Goal: Task Accomplishment & Management: Use online tool/utility

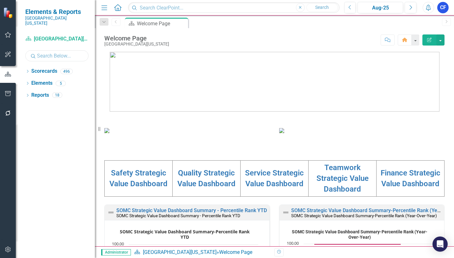
click at [45, 51] on input "text" at bounding box center [56, 55] width 63 height 11
type input "cis"
click at [28, 70] on icon "Dropdown" at bounding box center [27, 71] width 4 height 3
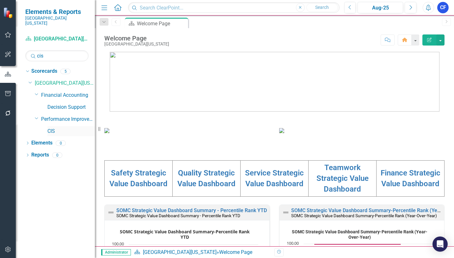
click at [48, 128] on link "CIS" at bounding box center [70, 131] width 47 height 7
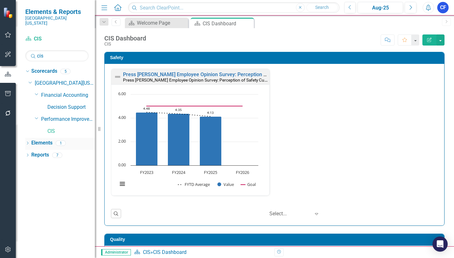
click at [41, 139] on link "Elements" at bounding box center [41, 142] width 21 height 7
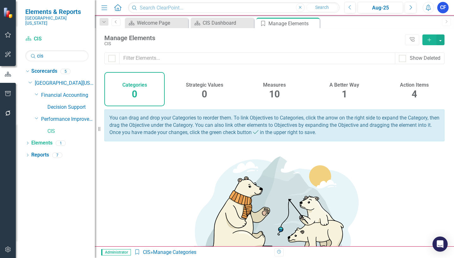
click at [412, 85] on h4 "Action Items" at bounding box center [414, 85] width 29 height 6
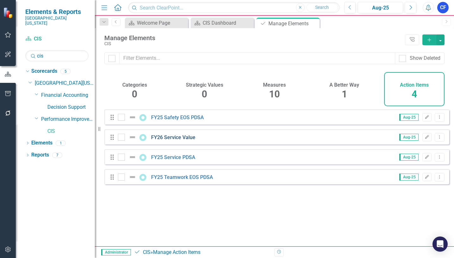
click at [171, 140] on link "FY26 Service Value" at bounding box center [173, 137] width 44 height 6
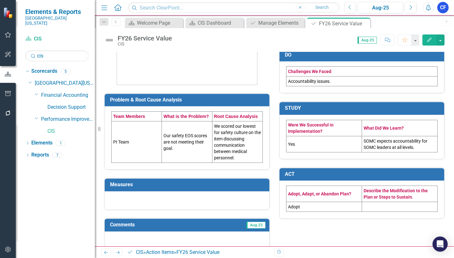
scroll to position [125, 0]
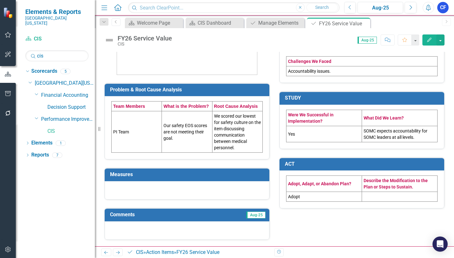
click at [123, 128] on td "PI Team" at bounding box center [137, 131] width 50 height 41
click at [121, 131] on td "PI Team" at bounding box center [137, 131] width 50 height 41
click at [122, 130] on td "PI Team" at bounding box center [137, 131] width 50 height 41
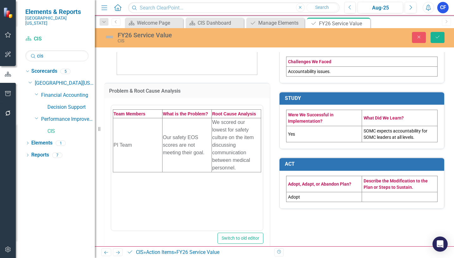
scroll to position [0, 0]
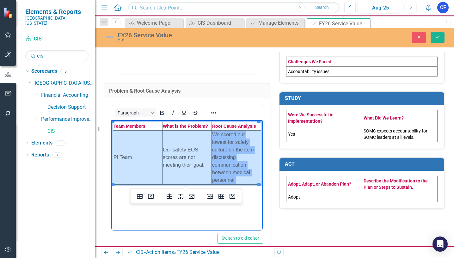
drag, startPoint x: 137, startPoint y: 151, endPoint x: 227, endPoint y: 150, distance: 90.4
click at [227, 150] on tr "PI Team Our safety EOS scores are not meeting their goal. We scored our lowest …" at bounding box center [187, 157] width 148 height 54
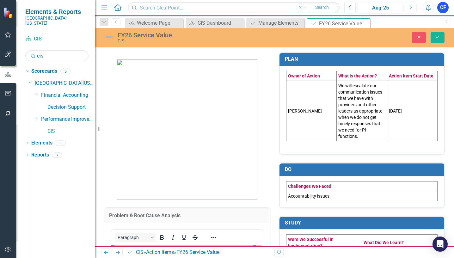
click at [303, 111] on td "[PERSON_NAME]" at bounding box center [311, 111] width 50 height 60
click at [303, 108] on td "[PERSON_NAME]" at bounding box center [311, 111] width 50 height 60
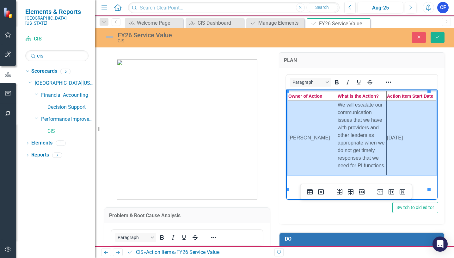
drag, startPoint x: 310, startPoint y: 127, endPoint x: 396, endPoint y: 122, distance: 85.8
click at [396, 122] on tr "[PERSON_NAME] We will escalate our communication issues that we have with provi…" at bounding box center [362, 138] width 148 height 74
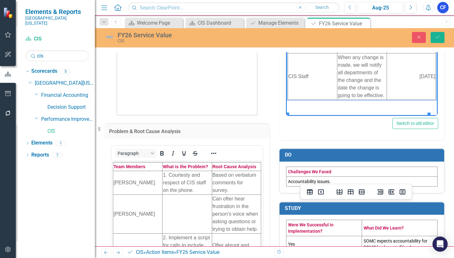
scroll to position [95, 0]
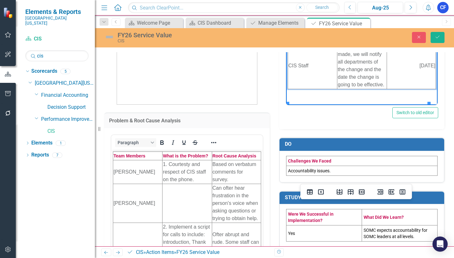
click at [330, 171] on td "Accountability issues." at bounding box center [361, 171] width 151 height 10
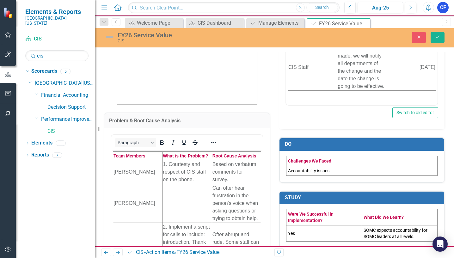
click at [332, 168] on td "Accountability issues." at bounding box center [361, 171] width 151 height 10
click at [331, 168] on td "Accountability issues." at bounding box center [361, 171] width 151 height 10
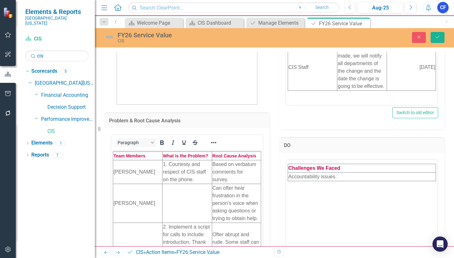
scroll to position [0, 0]
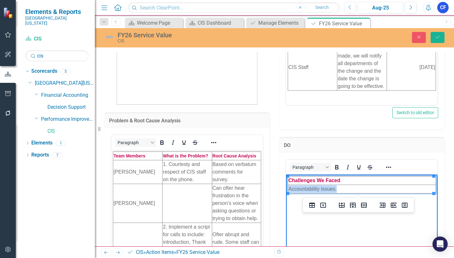
drag, startPoint x: 338, startPoint y: 188, endPoint x: 289, endPoint y: 187, distance: 49.6
click at [289, 187] on td "Accountability issues." at bounding box center [362, 189] width 148 height 9
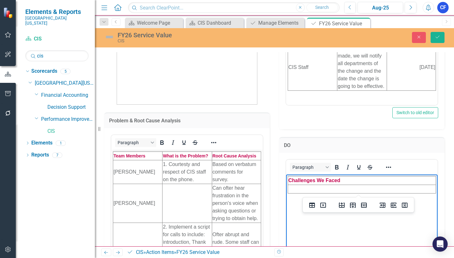
click at [448, 197] on div "Problem & Root Cause Analysis <table style="border-collapse: collapse; width: 1…" at bounding box center [274, 194] width 359 height 491
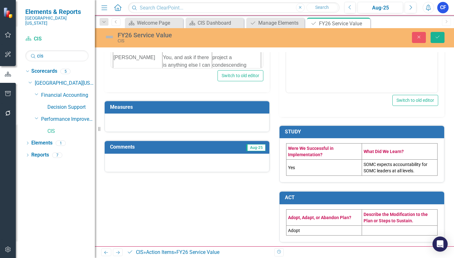
scroll to position [289, 0]
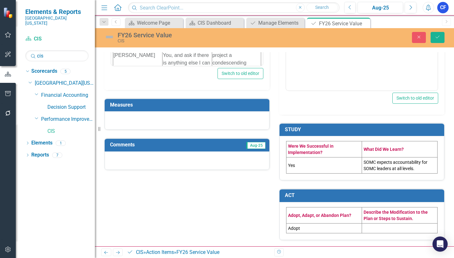
click at [332, 164] on td "Yes" at bounding box center [324, 165] width 76 height 16
click at [329, 166] on td "Yes" at bounding box center [324, 165] width 76 height 16
click at [328, 166] on td "Yes" at bounding box center [324, 165] width 76 height 16
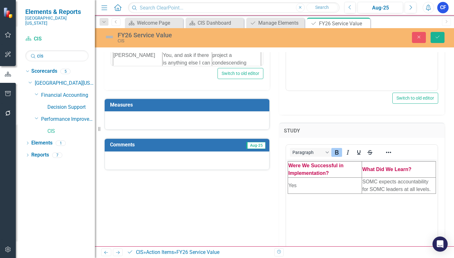
scroll to position [0, 0]
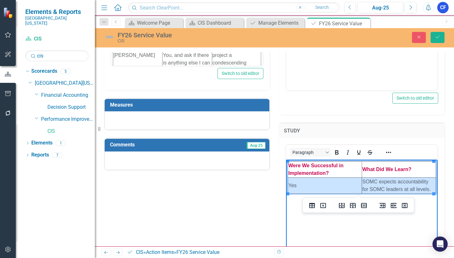
drag, startPoint x: 317, startPoint y: 182, endPoint x: 385, endPoint y: 181, distance: 68.0
click at [385, 181] on tr "Yes SOMC expects accountability for SOMC leaders at all levels." at bounding box center [362, 186] width 148 height 16
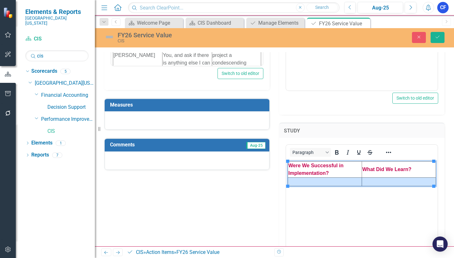
click at [249, 201] on div "Problem & Root Cause Analysis <table style="border-collapse: collapse; width: 1…" at bounding box center [275, 54] width 350 height 599
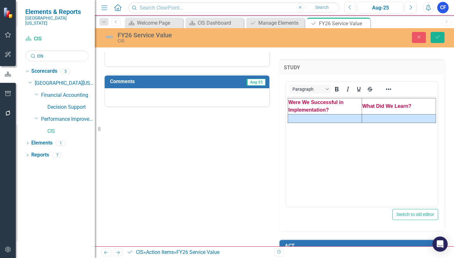
scroll to position [403, 0]
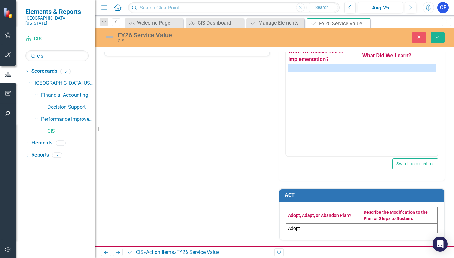
click at [308, 226] on td "Adopt" at bounding box center [324, 228] width 76 height 10
click at [296, 228] on td "Adopt" at bounding box center [324, 228] width 76 height 10
click at [296, 227] on td "Adopt" at bounding box center [324, 228] width 76 height 10
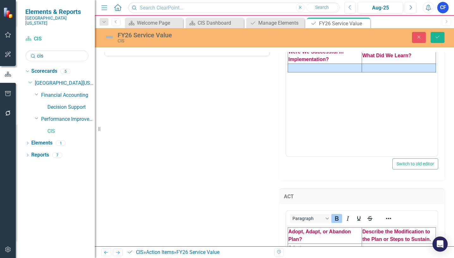
scroll to position [498, 0]
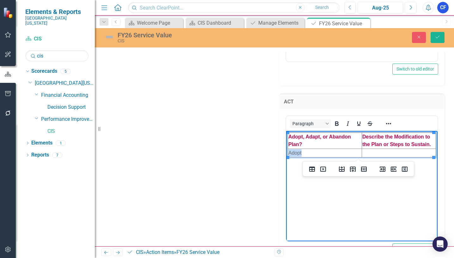
drag, startPoint x: 315, startPoint y: 154, endPoint x: 288, endPoint y: 153, distance: 27.8
click at [288, 153] on td "Adopt" at bounding box center [325, 153] width 74 height 9
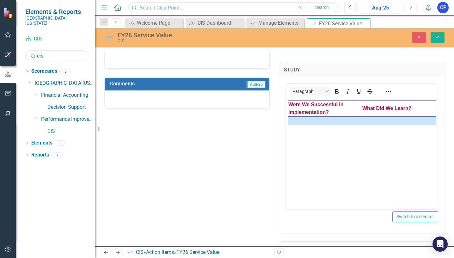
scroll to position [308, 0]
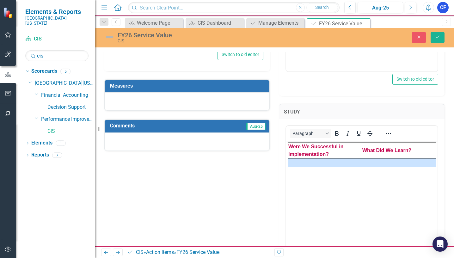
click at [250, 86] on h3 "Measures" at bounding box center [188, 86] width 156 height 6
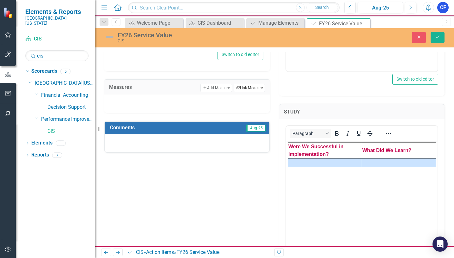
click at [249, 87] on button "Link Tag Link Measure" at bounding box center [249, 88] width 31 height 8
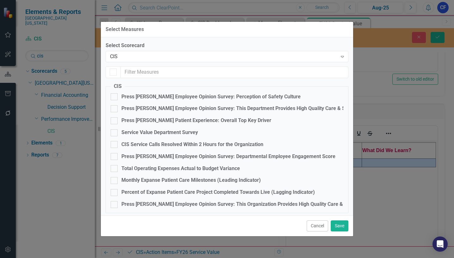
checkbox input "false"
click at [112, 131] on input "Service Value Department Survey" at bounding box center [113, 131] width 4 height 4
checkbox input "true"
click at [339, 224] on button "Save" at bounding box center [340, 225] width 18 height 11
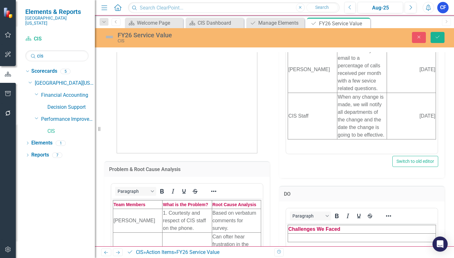
scroll to position [0, 0]
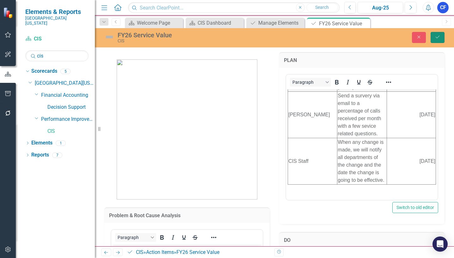
click at [437, 38] on icon "Save" at bounding box center [438, 37] width 6 height 4
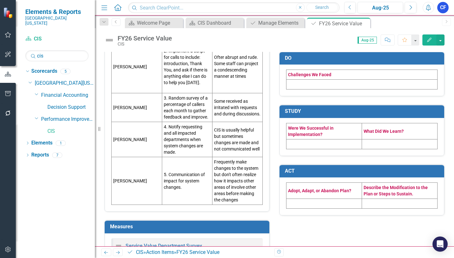
scroll to position [316, 0]
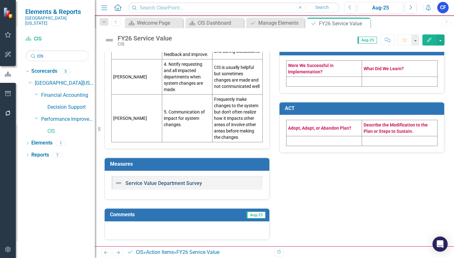
click at [147, 183] on link "Service Value Department Survey" at bounding box center [163, 183] width 76 height 6
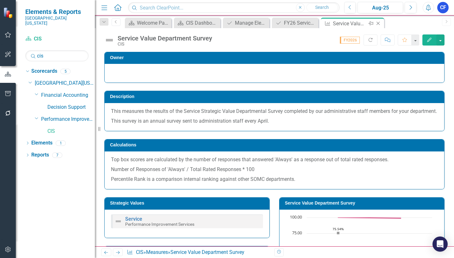
click at [379, 22] on icon "Close" at bounding box center [378, 23] width 6 height 5
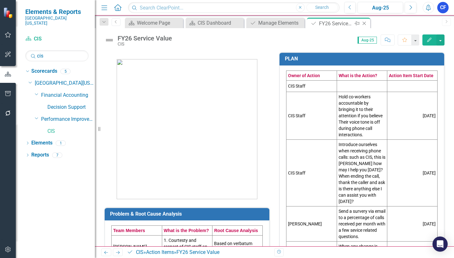
click at [363, 22] on icon "Close" at bounding box center [364, 23] width 6 height 5
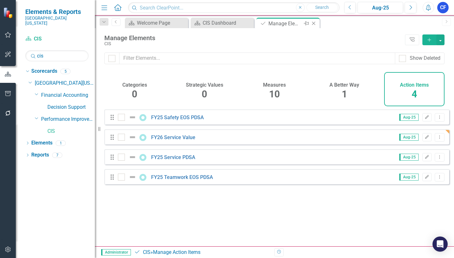
click at [311, 21] on icon "Close" at bounding box center [313, 23] width 6 height 5
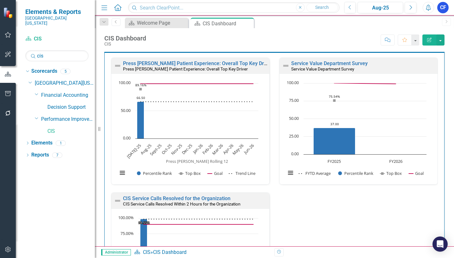
scroll to position [327, 0]
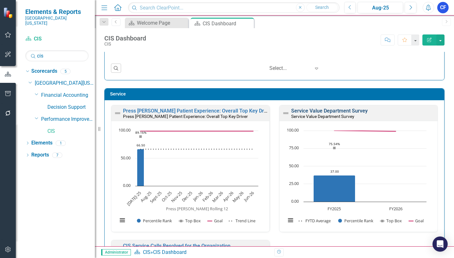
click at [338, 112] on link "Service Value Department Survey" at bounding box center [329, 111] width 76 height 6
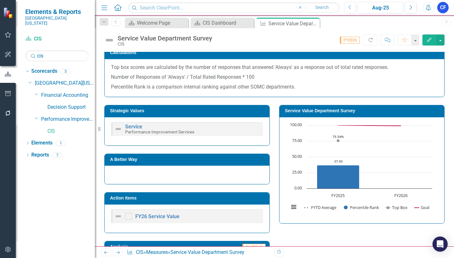
scroll to position [95, 0]
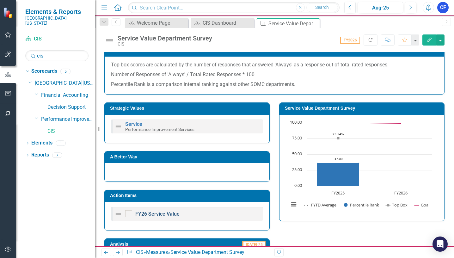
click at [161, 217] on link "FY26 Service Value" at bounding box center [157, 214] width 44 height 6
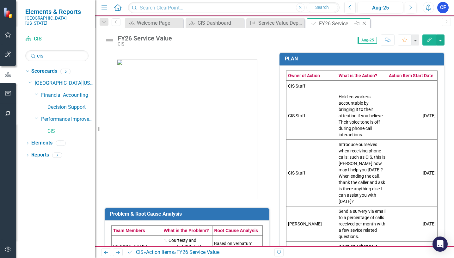
click at [364, 21] on icon "Close" at bounding box center [364, 23] width 6 height 5
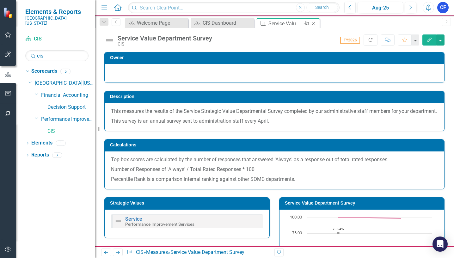
click at [313, 24] on icon at bounding box center [313, 23] width 3 height 3
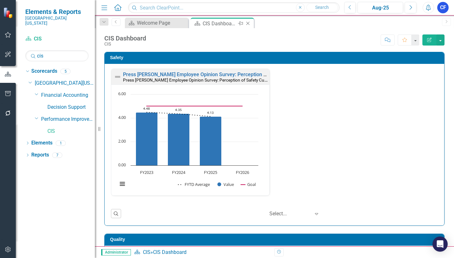
click at [248, 24] on icon "Close" at bounding box center [248, 23] width 6 height 5
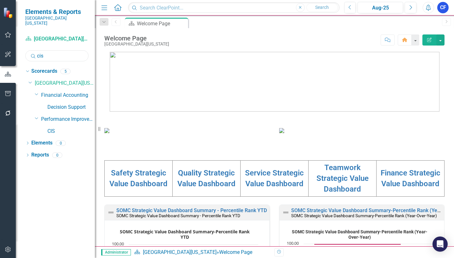
drag, startPoint x: 49, startPoint y: 52, endPoint x: 37, endPoint y: 50, distance: 12.1
click at [37, 50] on input "cis" at bounding box center [56, 55] width 63 height 11
type input "340"
click at [76, 104] on link "340B Program" at bounding box center [70, 107] width 47 height 7
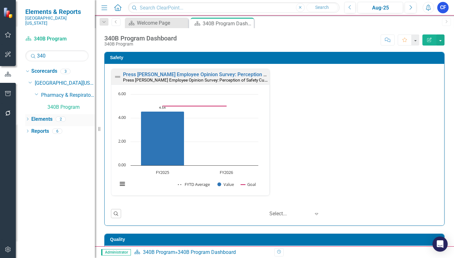
click at [43, 116] on link "Elements" at bounding box center [41, 119] width 21 height 7
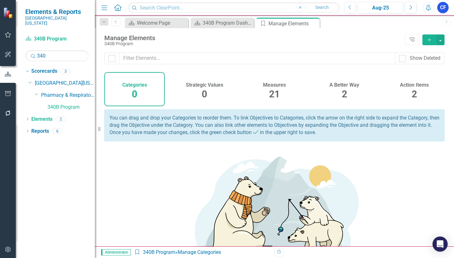
click at [412, 83] on h4 "Action Items" at bounding box center [414, 85] width 29 height 6
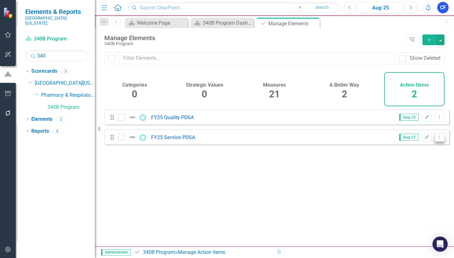
click at [437, 139] on icon "Dropdown Menu" at bounding box center [439, 137] width 5 height 4
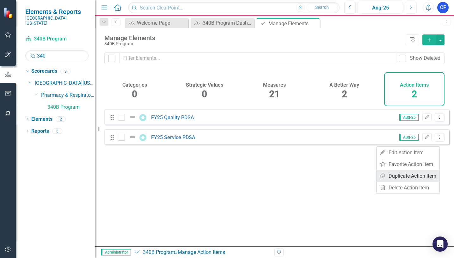
click at [408, 177] on link "Copy Duplicate Action Item" at bounding box center [407, 176] width 63 height 12
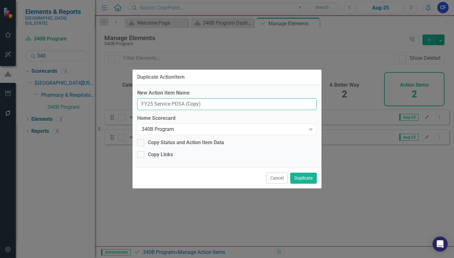
drag, startPoint x: 203, startPoint y: 104, endPoint x: 183, endPoint y: 102, distance: 20.0
click at [183, 102] on input "FY25 Service PDSA (Copy)" at bounding box center [227, 104] width 180 height 12
click at [152, 103] on input "FY25 Service PDSA" at bounding box center [227, 104] width 180 height 12
type input "FY26 Service PDSA"
click at [302, 178] on button "Duplicate" at bounding box center [303, 178] width 27 height 11
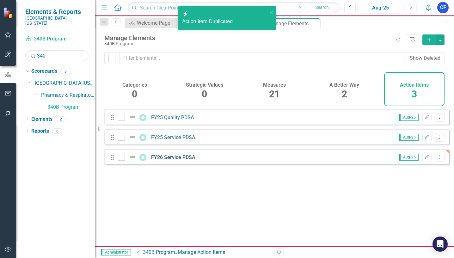
click at [164, 160] on link "FY26 Service PDSA" at bounding box center [173, 157] width 44 height 6
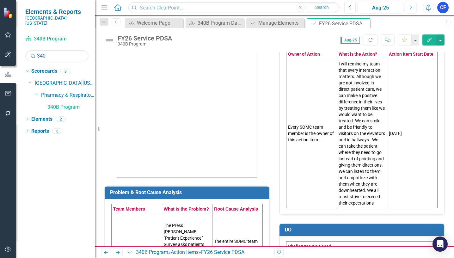
scroll to position [63, 0]
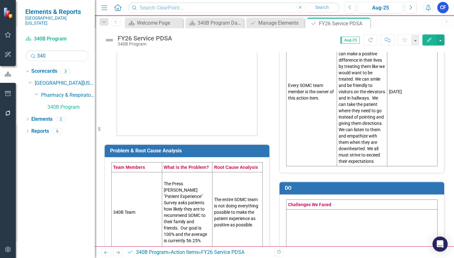
click at [138, 216] on td "340B Team" at bounding box center [137, 212] width 51 height 80
click at [138, 215] on td "340B Team" at bounding box center [137, 212] width 51 height 80
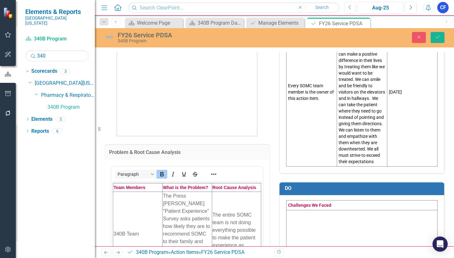
scroll to position [0, 0]
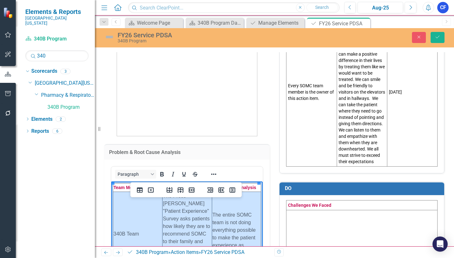
drag, startPoint x: 141, startPoint y: 213, endPoint x: 225, endPoint y: 207, distance: 84.3
click at [225, 207] on tr "340B Team The Press [PERSON_NAME] "Patient Experience" Survey asks patients how…" at bounding box center [187, 234] width 148 height 84
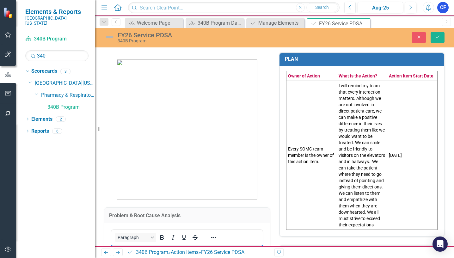
click at [311, 123] on td "Every SOMC team member is the owner of this action item." at bounding box center [311, 155] width 51 height 149
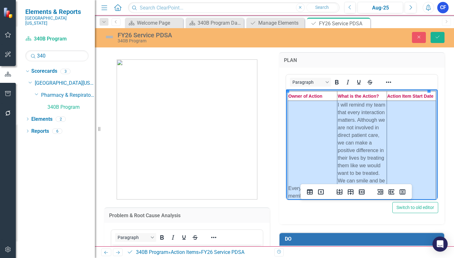
drag, startPoint x: 309, startPoint y: 129, endPoint x: 401, endPoint y: 125, distance: 92.1
click at [401, 125] on tr "Every SOMC team member is the owner of this action item. I will remind my team …" at bounding box center [362, 196] width 148 height 191
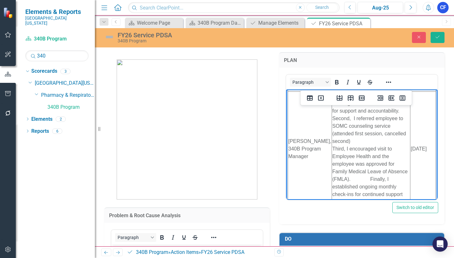
scroll to position [24, 0]
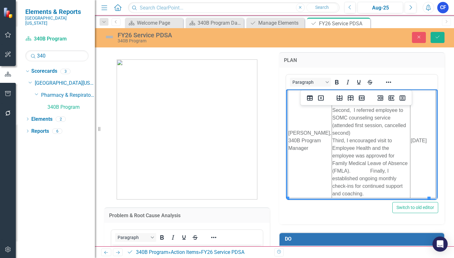
click at [353, 168] on span "Rich Text Area. Press ALT-0 for help." at bounding box center [361, 170] width 20 height 5
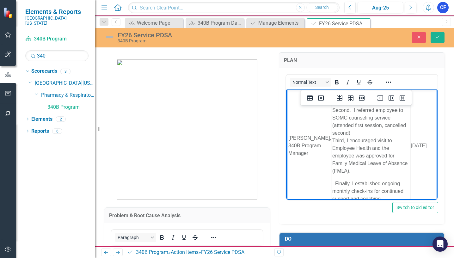
click at [350, 133] on span "Rich Text Area. Press ALT-0 for help." at bounding box center [379, 132] width 58 height 5
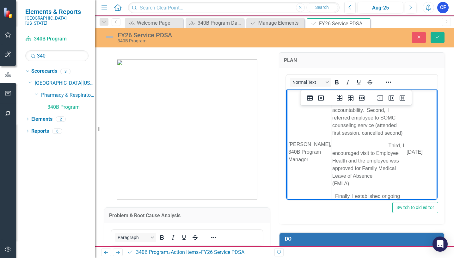
click at [376, 144] on span "Rich Text Area. Press ALT-0 for help." at bounding box center [360, 145] width 56 height 5
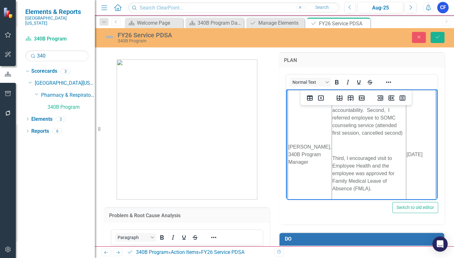
click at [342, 134] on p "First, Initiate monthly one-on-one meetings with the team member for support an…" at bounding box center [368, 109] width 73 height 53
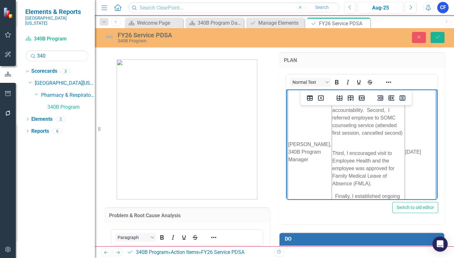
click at [332, 152] on p "Third, I encouraged visit to Employee Health and the employee was approved for …" at bounding box center [368, 168] width 72 height 38
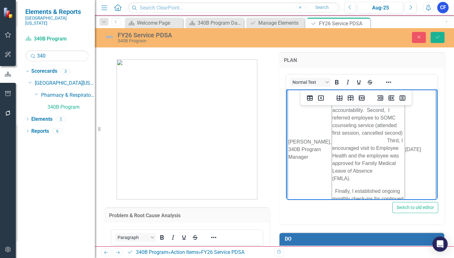
click at [332, 187] on p "Finally, I established ongoing monthly check-ins for continued support and coac…" at bounding box center [368, 198] width 72 height 23
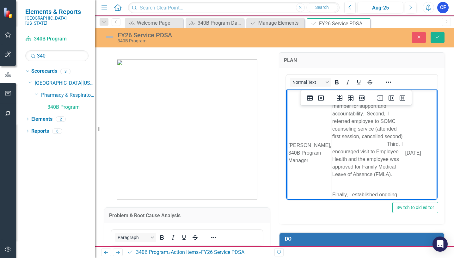
scroll to position [32, 0]
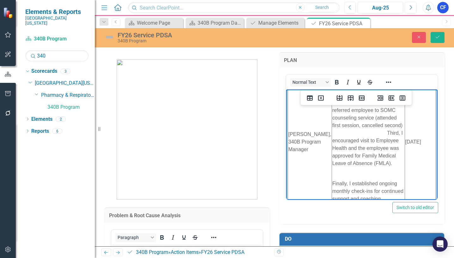
click at [339, 168] on span "Rich Text Area. Press ALT-0 for help." at bounding box center [339, 170] width 14 height 5
click at [332, 169] on td "First, Initiate monthly one-on-one meetings with the team member for support an…" at bounding box center [368, 138] width 73 height 125
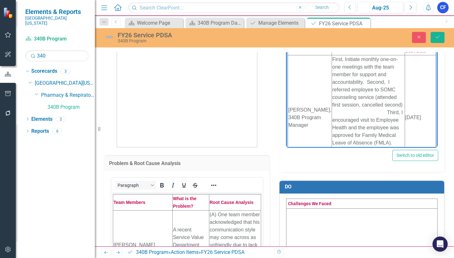
scroll to position [63, 0]
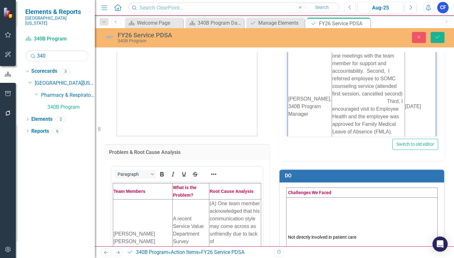
click at [307, 220] on td "Not directly involved in patient care" at bounding box center [361, 237] width 151 height 80
click at [304, 218] on td "Not directly involved in patient care" at bounding box center [361, 237] width 151 height 80
click at [306, 217] on td "Not directly involved in patient care" at bounding box center [361, 237] width 151 height 80
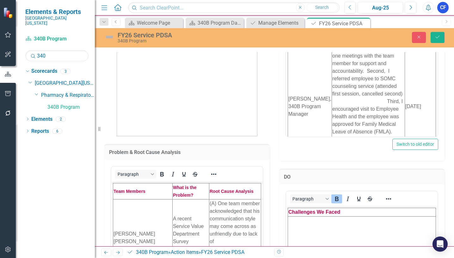
scroll to position [126, 0]
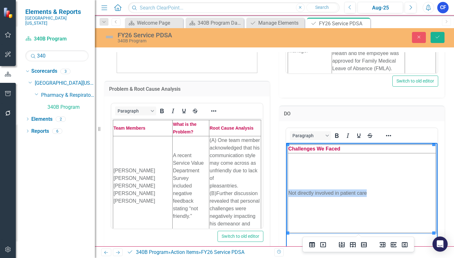
drag, startPoint x: 370, startPoint y: 193, endPoint x: 288, endPoint y: 194, distance: 81.9
click at [288, 194] on td "Not directly involved in patient care" at bounding box center [362, 193] width 148 height 80
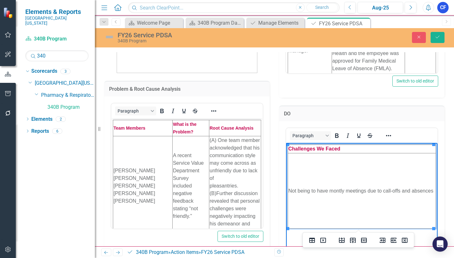
click at [340, 185] on td "Not being to have montly meetings due to call-offs and absences" at bounding box center [362, 190] width 148 height 75
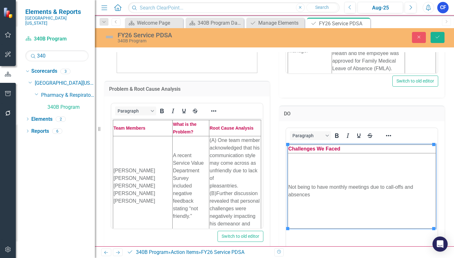
click at [438, 162] on div "<table style="border-collapse: collapse; width: 100%;" border="1"><colgroup><co…" at bounding box center [361, 199] width 165 height 156
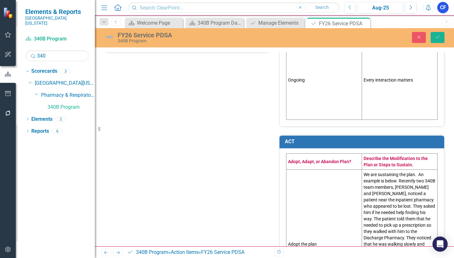
scroll to position [348, 0]
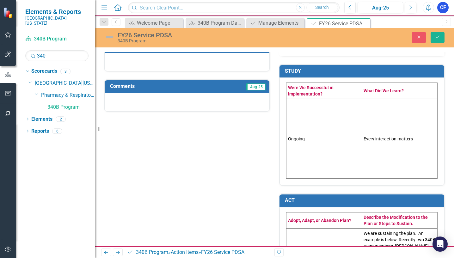
click at [313, 142] on td "Ongoing" at bounding box center [324, 139] width 76 height 80
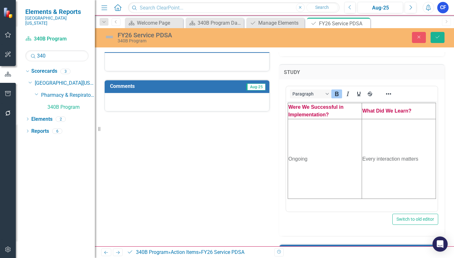
scroll to position [0, 0]
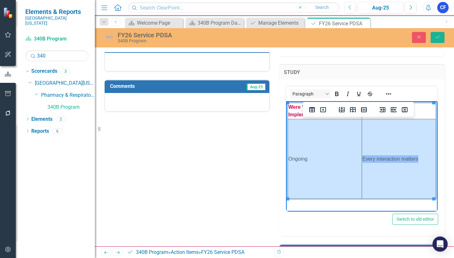
drag, startPoint x: 320, startPoint y: 151, endPoint x: 390, endPoint y: 151, distance: 70.5
click at [390, 151] on tr "Ongoing Every interaction matters" at bounding box center [362, 159] width 148 height 80
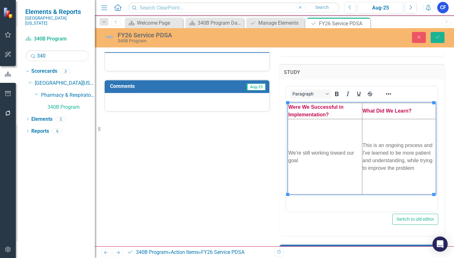
click at [436, 132] on div "<table style="border-collapse: collapse; width: 100%;" border="1"><colgroup><co…" at bounding box center [361, 157] width 165 height 156
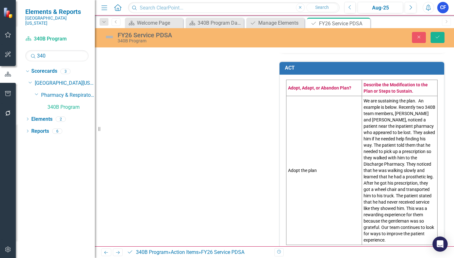
scroll to position [537, 0]
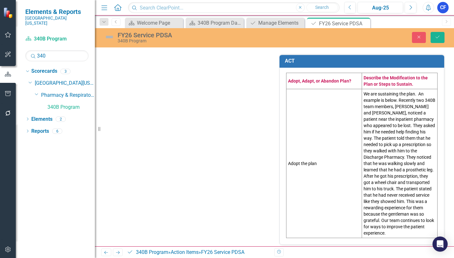
click at [313, 164] on td "Adopt the plan" at bounding box center [324, 163] width 76 height 149
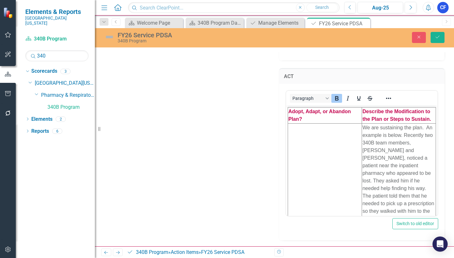
scroll to position [0, 0]
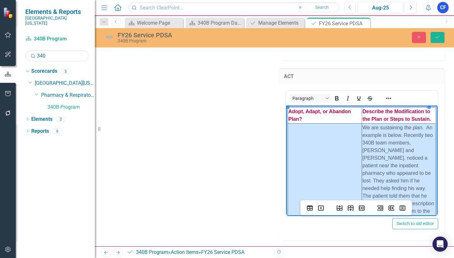
drag, startPoint x: 320, startPoint y: 167, endPoint x: 375, endPoint y: 161, distance: 55.7
click at [375, 161] on tr "Adopt the plan We are sustaining the plan. An example is below. Recently two 34…" at bounding box center [362, 222] width 148 height 198
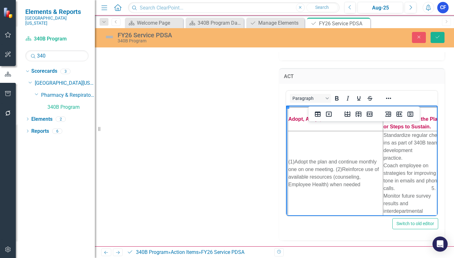
click at [335, 168] on td "(1)Adopt the plan and continue monthly one on one meeting. (2)Reinforce use of …" at bounding box center [335, 177] width 95 height 92
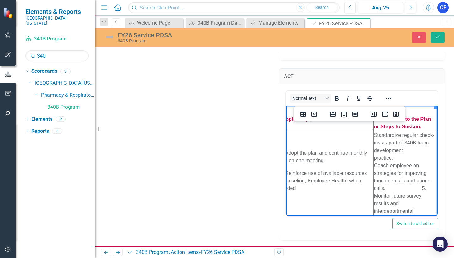
scroll to position [0, 16]
click at [398, 150] on td "Standardize regular check-ins as part of 340B team development practice. Coach …" at bounding box center [404, 177] width 62 height 92
click at [414, 189] on span "Rich Text Area. Press ALT-0 for help." at bounding box center [403, 187] width 37 height 5
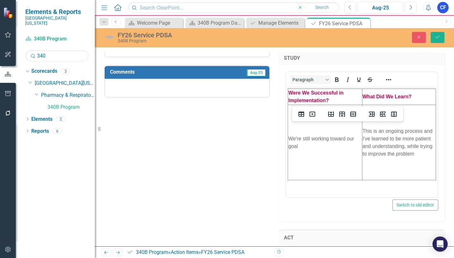
scroll to position [270, 0]
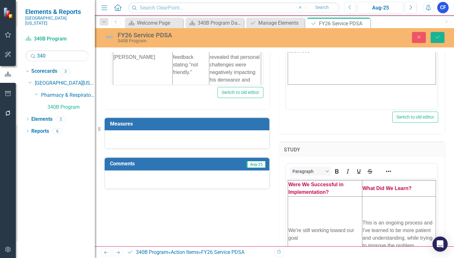
click at [245, 124] on h3 "Measures" at bounding box center [188, 124] width 156 height 6
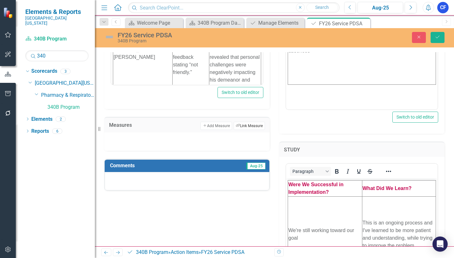
click at [252, 127] on button "Link Tag Link Measure" at bounding box center [249, 126] width 31 height 8
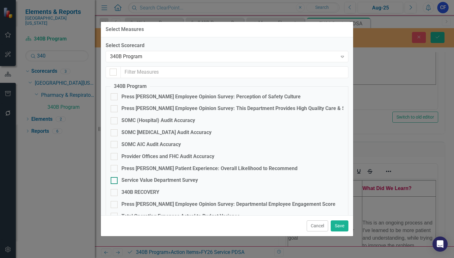
click at [114, 180] on input "Service Value Department Survey" at bounding box center [113, 179] width 4 height 4
checkbox input "true"
click at [341, 228] on button "Save" at bounding box center [340, 225] width 18 height 11
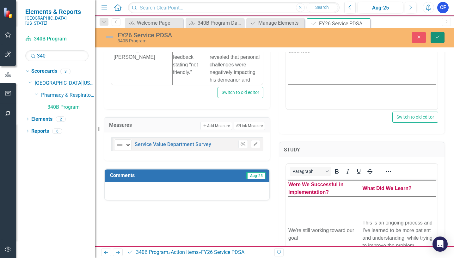
click at [436, 39] on icon "Save" at bounding box center [438, 37] width 6 height 4
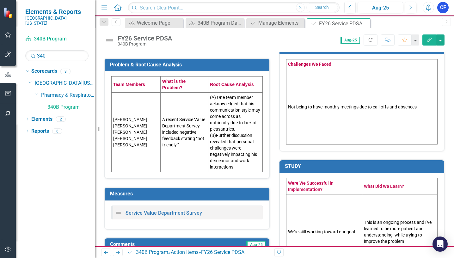
scroll to position [221, 0]
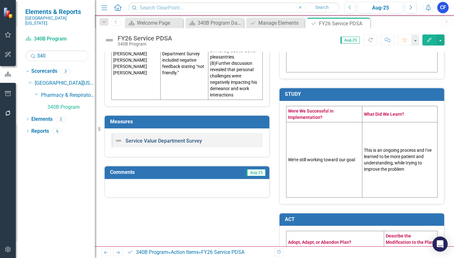
click at [175, 142] on link "Service Value Department Survey" at bounding box center [163, 141] width 76 height 6
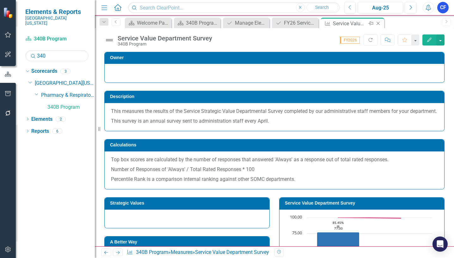
click at [379, 23] on icon "Close" at bounding box center [378, 23] width 6 height 5
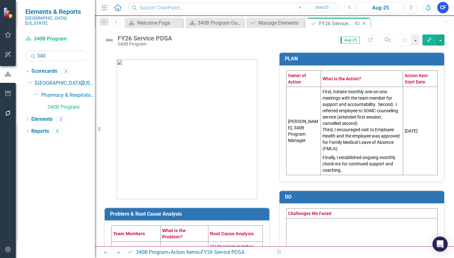
click at [364, 22] on icon "Close" at bounding box center [364, 23] width 6 height 5
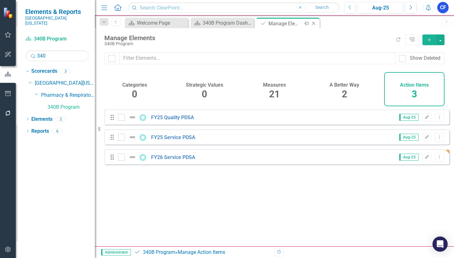
click at [316, 23] on icon "Close" at bounding box center [313, 23] width 6 height 5
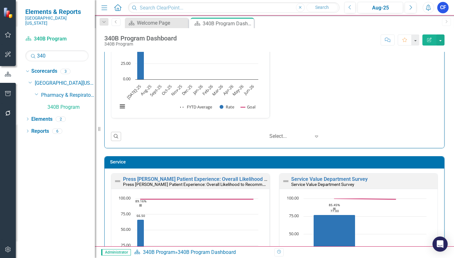
scroll to position [537, 0]
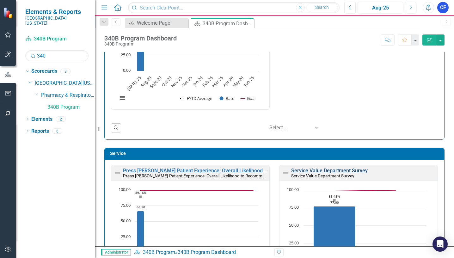
click at [334, 171] on link "Service Value Department Survey" at bounding box center [329, 171] width 76 height 6
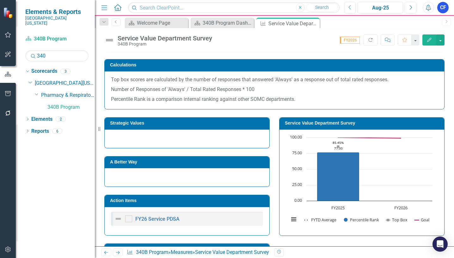
scroll to position [95, 0]
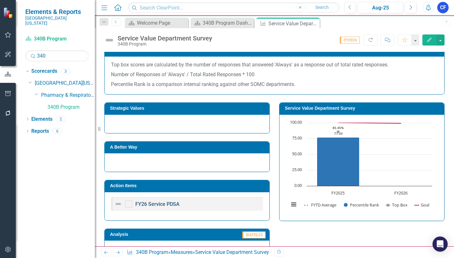
click at [151, 207] on link "FY26 Service PDSA" at bounding box center [157, 204] width 44 height 6
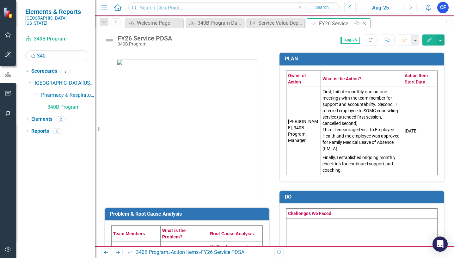
click at [366, 25] on icon "Close" at bounding box center [364, 23] width 6 height 5
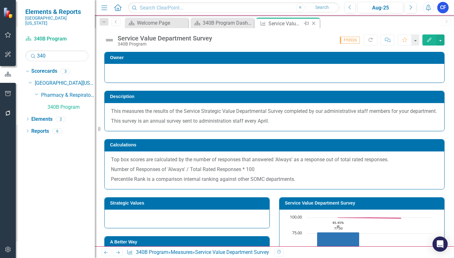
click at [313, 23] on icon "Close" at bounding box center [313, 23] width 6 height 5
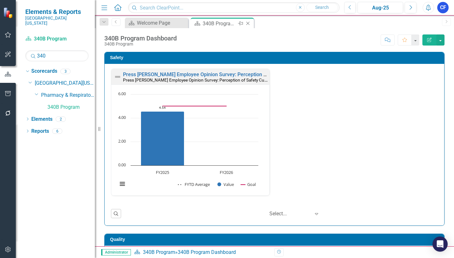
click at [248, 23] on icon "Close" at bounding box center [248, 23] width 6 height 5
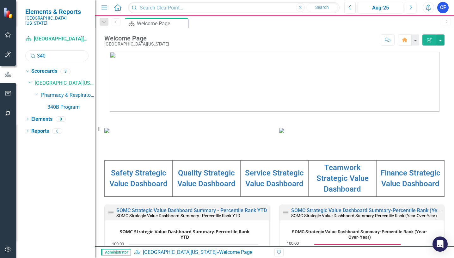
drag, startPoint x: 51, startPoint y: 49, endPoint x: 30, endPoint y: 49, distance: 21.2
click at [30, 50] on div "Search 340" at bounding box center [56, 55] width 63 height 11
click at [80, 104] on link "Anticoagulation Clinic" at bounding box center [70, 107] width 47 height 7
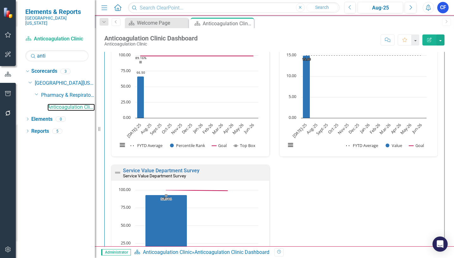
scroll to position [569, 0]
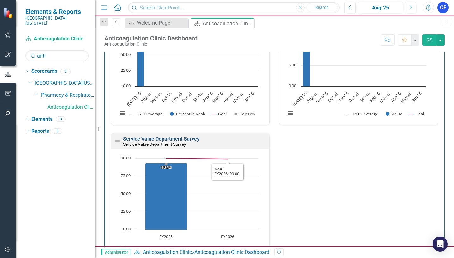
click at [183, 138] on link "Service Value Department Survey" at bounding box center [161, 139] width 76 height 6
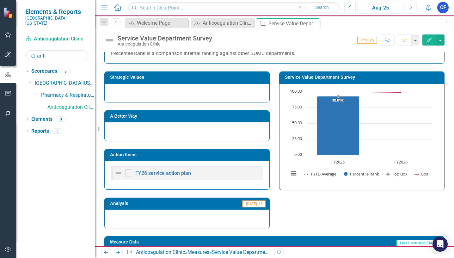
scroll to position [126, 0]
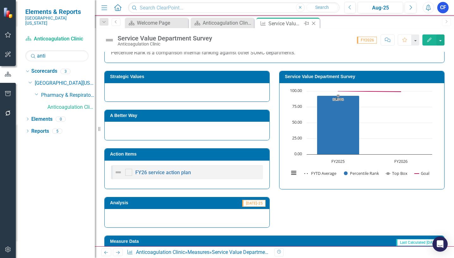
click at [315, 24] on icon "Close" at bounding box center [313, 23] width 6 height 5
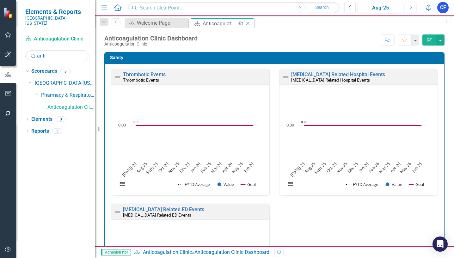
click at [249, 24] on icon at bounding box center [247, 23] width 3 height 3
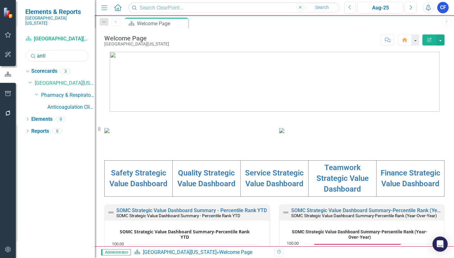
drag, startPoint x: 50, startPoint y: 50, endPoint x: 34, endPoint y: 48, distance: 16.5
click at [34, 50] on div "Search anti" at bounding box center [56, 55] width 63 height 11
click at [69, 116] on link "Social Services & Patient Relations" at bounding box center [70, 119] width 47 height 7
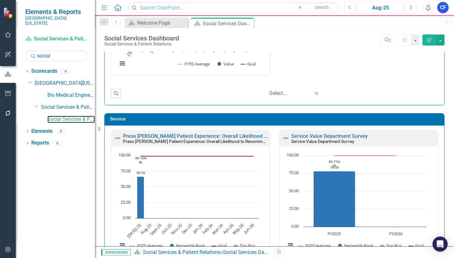
scroll to position [565, 0]
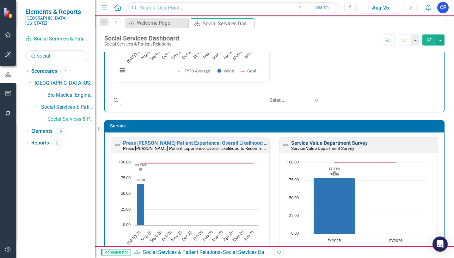
click at [327, 145] on link "Service Value Department Survey" at bounding box center [329, 143] width 76 height 6
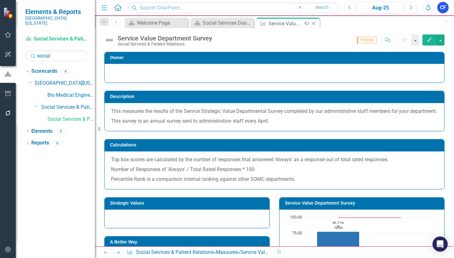
click at [316, 23] on icon "Close" at bounding box center [313, 23] width 6 height 5
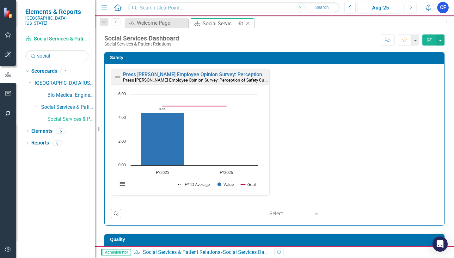
click at [248, 24] on icon "Close" at bounding box center [248, 23] width 6 height 5
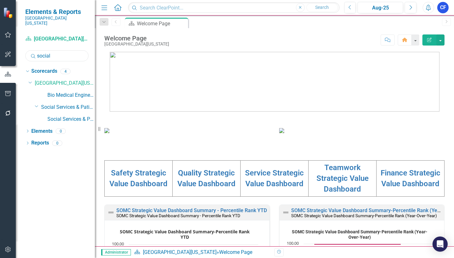
drag, startPoint x: 53, startPoint y: 51, endPoint x: 35, endPoint y: 51, distance: 18.0
click at [35, 51] on div "Search social" at bounding box center [56, 55] width 63 height 11
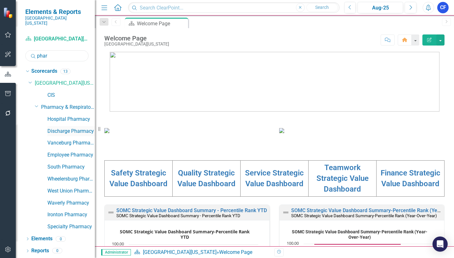
type input "phar"
click at [79, 128] on link "Discharge Pharmacy" at bounding box center [70, 131] width 47 height 7
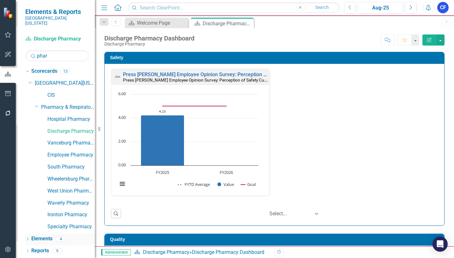
click at [42, 235] on link "Elements" at bounding box center [41, 238] width 21 height 7
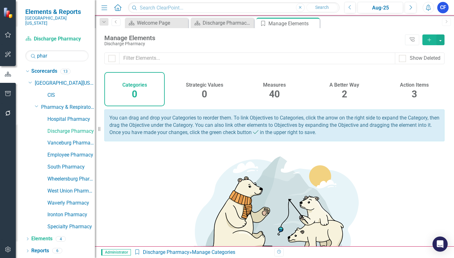
click at [412, 86] on h4 "Action Items" at bounding box center [414, 85] width 29 height 6
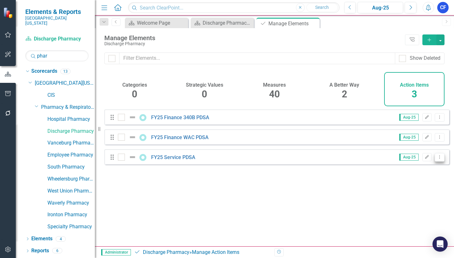
click at [435, 162] on button "Dropdown Menu" at bounding box center [440, 157] width 10 height 9
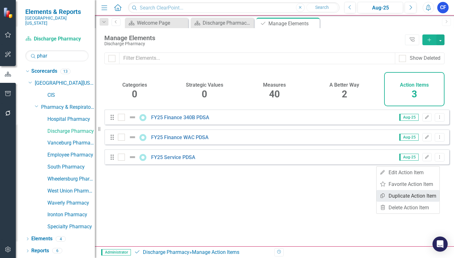
click at [416, 194] on link "Copy Duplicate Action Item" at bounding box center [407, 196] width 63 height 12
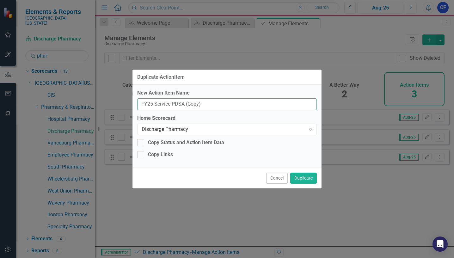
drag, startPoint x: 208, startPoint y: 103, endPoint x: 184, endPoint y: 104, distance: 23.4
click at [184, 104] on input "FY25 Service PDSA (Copy)" at bounding box center [227, 104] width 180 height 12
click at [150, 104] on input "FY25 Service PDSA" at bounding box center [227, 104] width 180 height 12
type input "FY26 Service PDSA"
click at [307, 179] on button "Duplicate" at bounding box center [303, 178] width 27 height 11
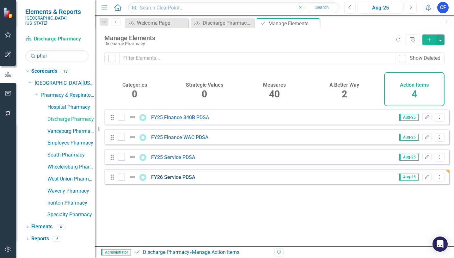
click at [178, 180] on link "FY26 Service PDSA" at bounding box center [173, 177] width 44 height 6
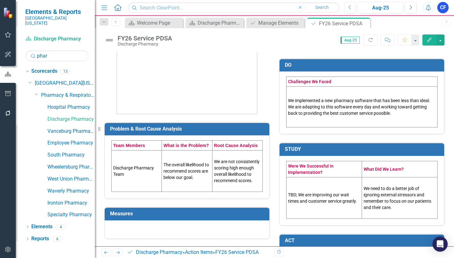
scroll to position [95, 0]
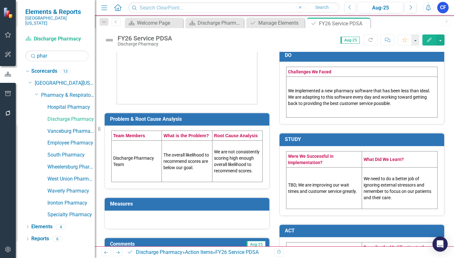
click at [142, 144] on td "Discharge Pharmacy Team" at bounding box center [137, 161] width 50 height 41
click at [142, 143] on td "Discharge Pharmacy Team" at bounding box center [137, 161] width 50 height 41
click at [142, 147] on td "Discharge Pharmacy Team" at bounding box center [137, 161] width 50 height 41
click at [141, 145] on td "Discharge Pharmacy Team" at bounding box center [137, 161] width 50 height 41
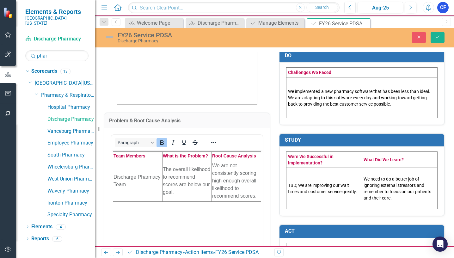
scroll to position [0, 0]
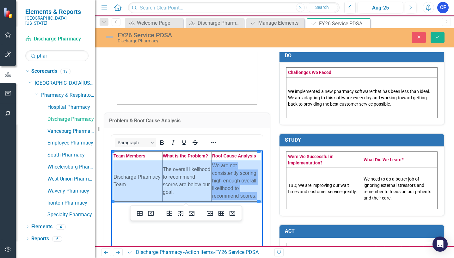
drag, startPoint x: 144, startPoint y: 167, endPoint x: 226, endPoint y: 171, distance: 82.0
click at [226, 171] on tr "Discharge Pharmacy Team The overall likelihood to recommend scores are below ou…" at bounding box center [187, 180] width 148 height 41
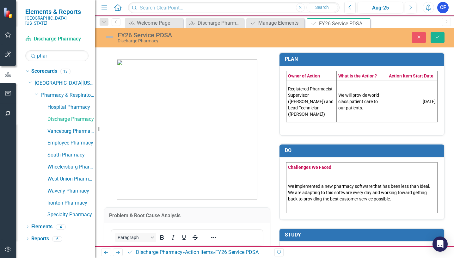
drag, startPoint x: 308, startPoint y: 96, endPoint x: 334, endPoint y: 96, distance: 26.2
click at [334, 96] on tr "Registered Pharmacist Supervisor ([PERSON_NAME]) and Lead Technician ([PERSON_N…" at bounding box center [361, 101] width 151 height 41
click at [326, 96] on td "Registered Pharmacist Supervisor ([PERSON_NAME]) and Lead Technician ([PERSON_N…" at bounding box center [311, 101] width 50 height 41
click at [326, 95] on td "Registered Pharmacist Supervisor ([PERSON_NAME]) and Lead Technician ([PERSON_N…" at bounding box center [311, 101] width 50 height 41
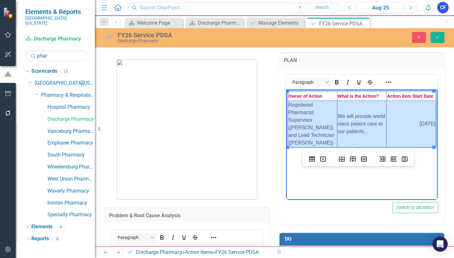
drag, startPoint x: 318, startPoint y: 111, endPoint x: 403, endPoint y: 112, distance: 84.7
click at [403, 112] on tr "Registered Pharmacist Supervisor ([PERSON_NAME]) and Lead Technician ([PERSON_N…" at bounding box center [362, 124] width 148 height 46
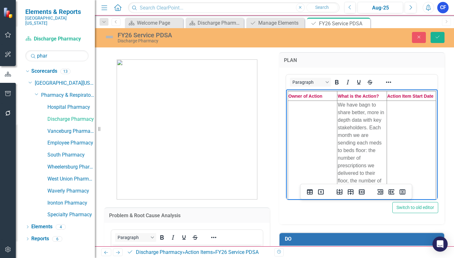
click at [270, 176] on div at bounding box center [187, 121] width 175 height 155
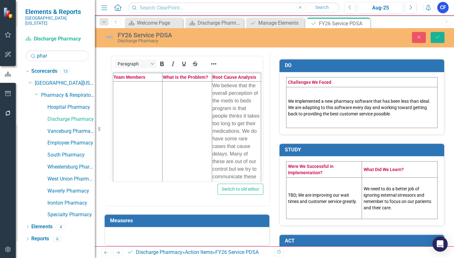
scroll to position [158, 0]
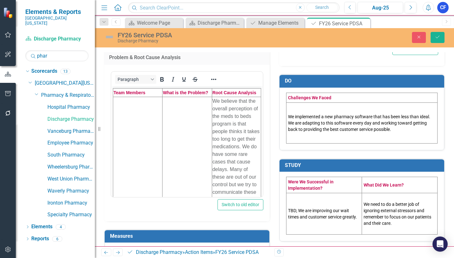
click at [298, 117] on td "We implemented a new pharmacy software that has been less than ideal. We are ad…" at bounding box center [361, 122] width 151 height 41
click at [296, 118] on td "We implemented a new pharmacy software that has been less than ideal. We are ad…" at bounding box center [361, 122] width 151 height 41
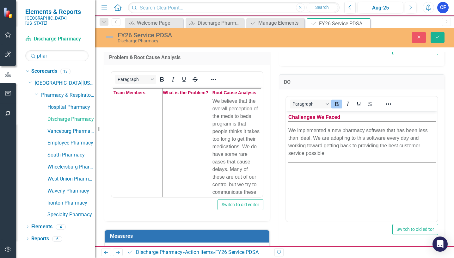
scroll to position [0, 0]
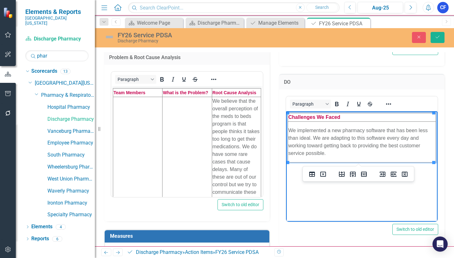
drag, startPoint x: 288, startPoint y: 130, endPoint x: 336, endPoint y: 152, distance: 52.2
click at [336, 152] on td "We implemented a new pharmacy software that has been less than ideal. We are ad…" at bounding box center [362, 141] width 148 height 41
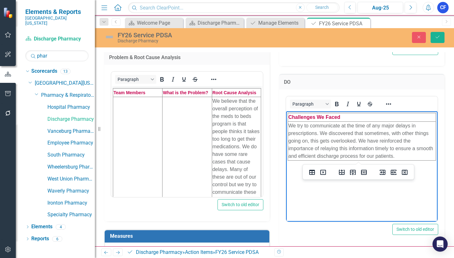
drag, startPoint x: 343, startPoint y: 236, endPoint x: 347, endPoint y: 233, distance: 5.0
click at [343, 235] on div "<table style="border-collapse: collapse; width: 100%;" border="1"><colgroup><co…" at bounding box center [361, 167] width 165 height 156
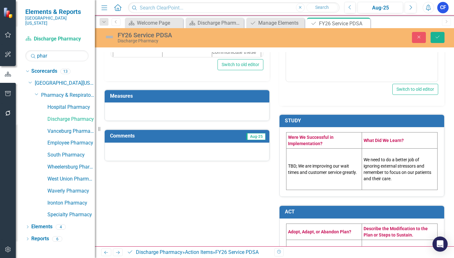
scroll to position [316, 0]
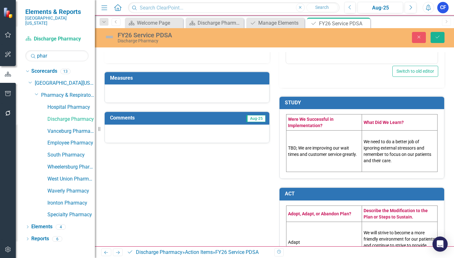
click at [305, 150] on td "TBD; We are improving our wait times and customer service greatly." at bounding box center [324, 151] width 76 height 41
click at [304, 149] on td "TBD; We are improving our wait times and customer service greatly." at bounding box center [324, 151] width 76 height 41
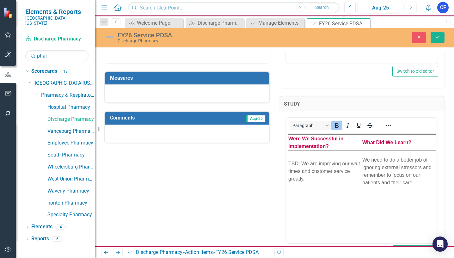
scroll to position [0, 0]
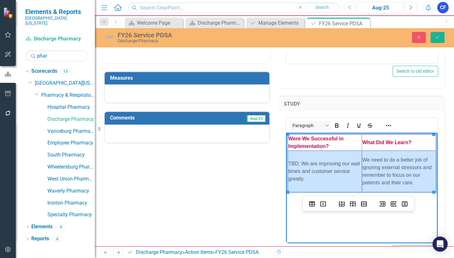
drag, startPoint x: 313, startPoint y: 168, endPoint x: 384, endPoint y: 166, distance: 71.1
click at [384, 166] on tr "TBD; We are improving our wait times and customer service greatly. We need to d…" at bounding box center [362, 171] width 148 height 41
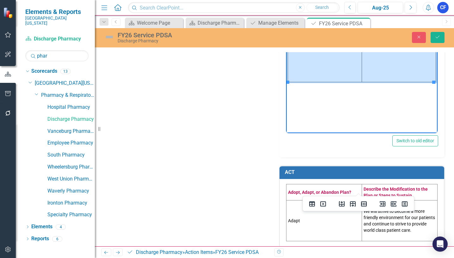
scroll to position [434, 0]
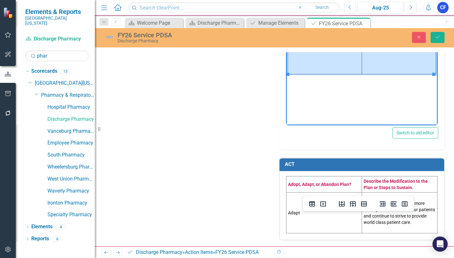
click at [317, 211] on td "Adapt" at bounding box center [324, 212] width 76 height 41
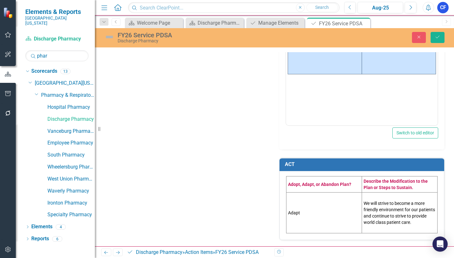
click at [317, 211] on td "Adapt" at bounding box center [324, 212] width 76 height 41
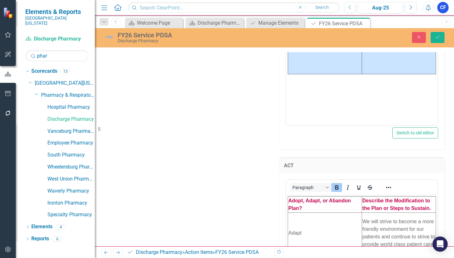
scroll to position [0, 0]
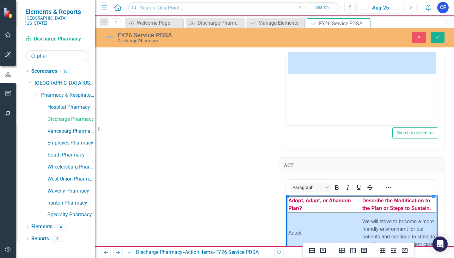
drag, startPoint x: 318, startPoint y: 225, endPoint x: 372, endPoint y: 224, distance: 54.1
click at [372, 224] on tr "Adapt We will strive to become a more friendly environment for our patients and…" at bounding box center [362, 232] width 148 height 41
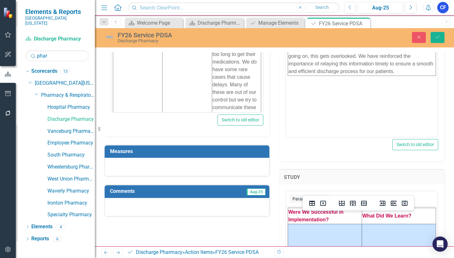
scroll to position [239, 0]
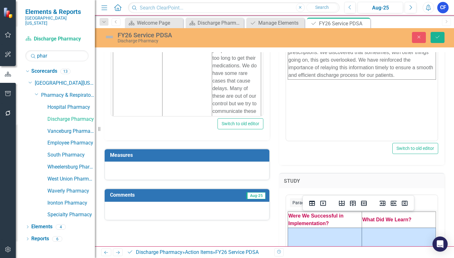
click at [253, 156] on h3 "Measures" at bounding box center [188, 155] width 156 height 6
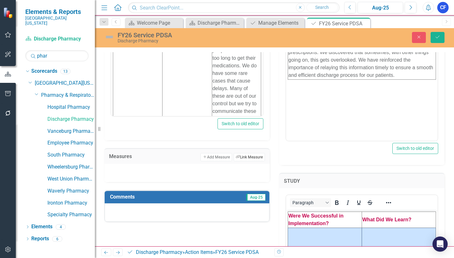
click at [252, 156] on button "Link Tag Link Measure" at bounding box center [249, 157] width 31 height 8
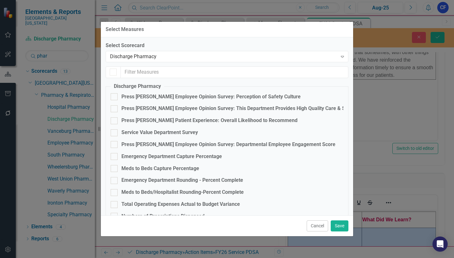
checkbox input "false"
click at [114, 133] on input "Service Value Department Survey" at bounding box center [113, 131] width 4 height 4
checkbox input "true"
click at [339, 227] on button "Save" at bounding box center [340, 225] width 18 height 11
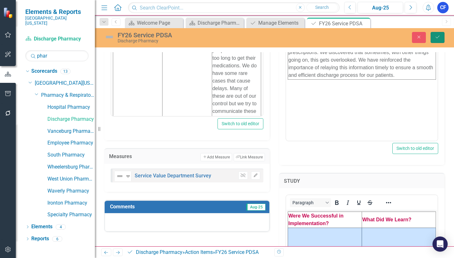
click at [437, 38] on icon "Save" at bounding box center [438, 37] width 6 height 4
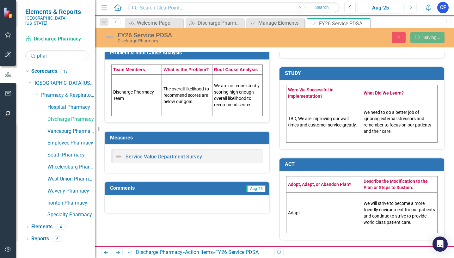
scroll to position [162, 0]
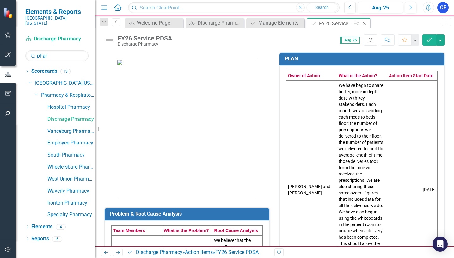
click at [363, 23] on icon "Close" at bounding box center [364, 23] width 6 height 5
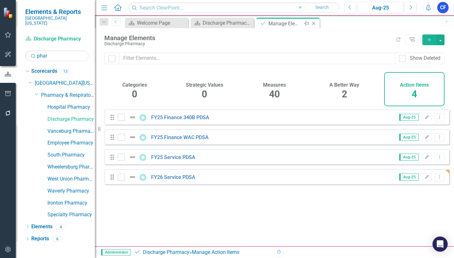
click at [314, 23] on icon at bounding box center [313, 23] width 3 height 3
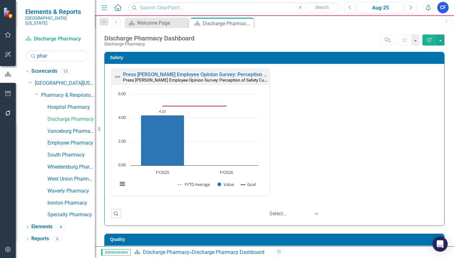
click at [75, 139] on link "Employee Pharmacy" at bounding box center [70, 142] width 47 height 7
click at [74, 139] on link "Employee Pharmacy" at bounding box center [70, 142] width 47 height 7
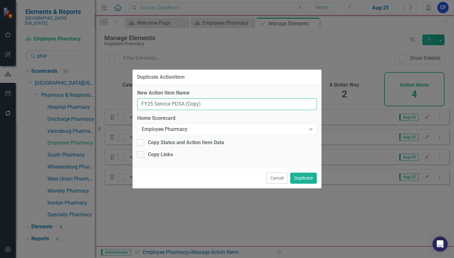
drag, startPoint x: 203, startPoint y: 102, endPoint x: 185, endPoint y: 105, distance: 18.6
click at [185, 104] on input "FY25 Service PDSA (Copy)" at bounding box center [227, 104] width 180 height 12
click at [152, 103] on input "FY25 Service PDSA" at bounding box center [227, 104] width 180 height 12
type input "FY26 Service PDSA"
click at [308, 175] on button "Duplicate" at bounding box center [303, 178] width 27 height 11
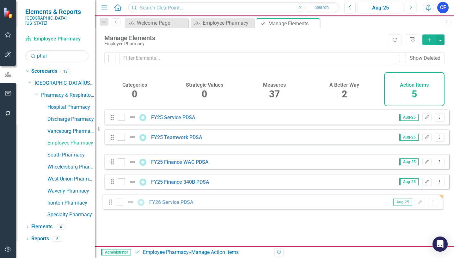
drag, startPoint x: 113, startPoint y: 162, endPoint x: 111, endPoint y: 202, distance: 40.8
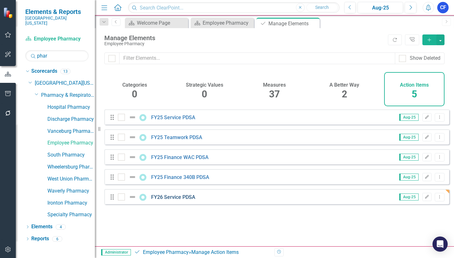
click at [179, 200] on link "FY26 Service PDSA" at bounding box center [173, 197] width 44 height 6
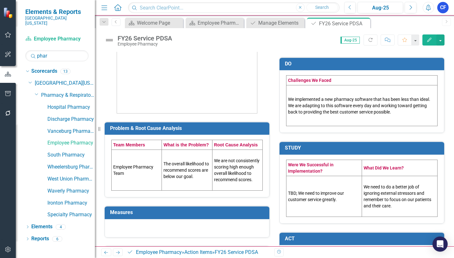
scroll to position [95, 0]
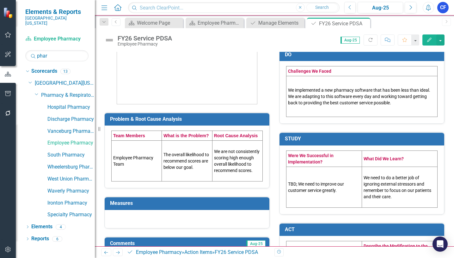
click at [151, 159] on td "Employee Pharmacy Team" at bounding box center [137, 161] width 50 height 41
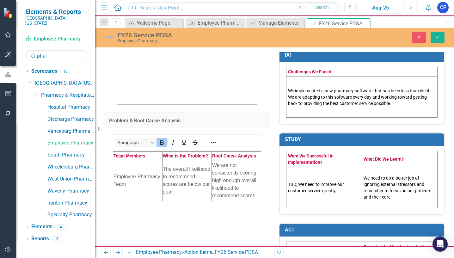
scroll to position [0, 0]
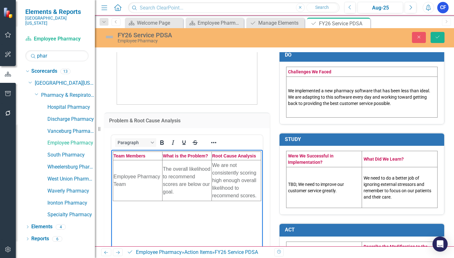
click at [129, 179] on td "Employee Pharmacy Team" at bounding box center [137, 180] width 49 height 41
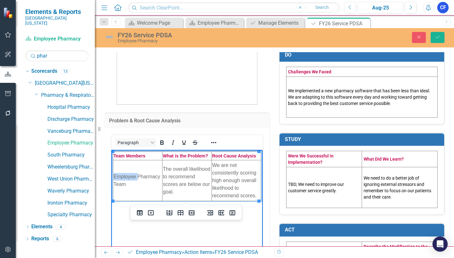
click at [129, 179] on td "Employee Pharmacy Team" at bounding box center [137, 180] width 49 height 41
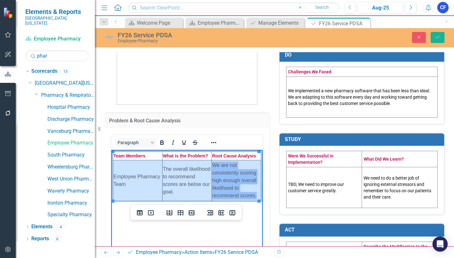
drag, startPoint x: 144, startPoint y: 173, endPoint x: 228, endPoint y: 172, distance: 83.4
click at [228, 172] on tr "Employee Pharmacy Team The overall likelihood to recommend scores are below our…" at bounding box center [187, 180] width 148 height 41
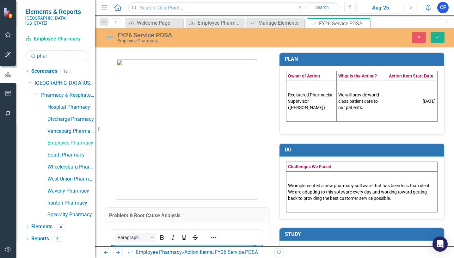
click at [320, 100] on td "Registered Pharmacist Supervisor (Ryan Young)" at bounding box center [311, 101] width 50 height 41
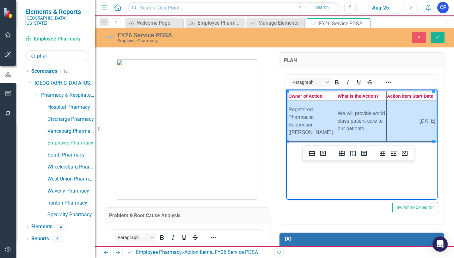
drag, startPoint x: 319, startPoint y: 119, endPoint x: 410, endPoint y: 116, distance: 90.8
click at [410, 116] on tr "Registered Pharmacist Supervisor (Ryan Young) We will provide world class patie…" at bounding box center [362, 121] width 148 height 41
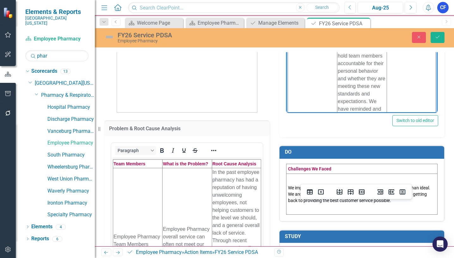
scroll to position [158, 0]
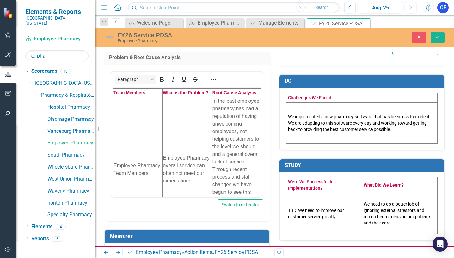
click at [318, 115] on td "We implemented a new pharmacy software that has been less than ideal. We are ad…" at bounding box center [361, 122] width 151 height 41
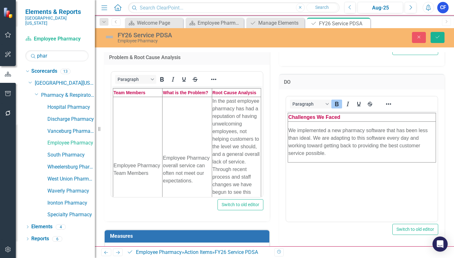
scroll to position [0, 0]
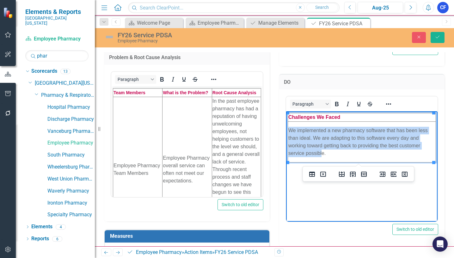
drag, startPoint x: 316, startPoint y: 153, endPoint x: 290, endPoint y: 126, distance: 38.0
click at [290, 126] on td "We implemented a new pharmacy software that has been less than ideal. We are ad…" at bounding box center [362, 141] width 148 height 41
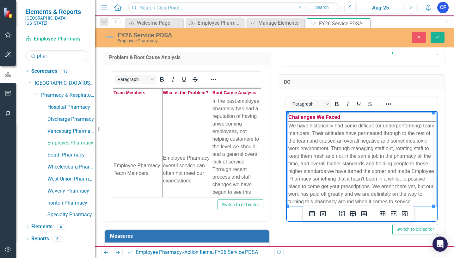
scroll to position [190, 0]
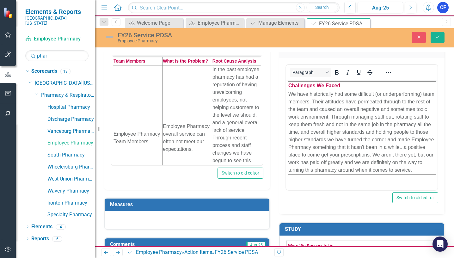
click at [274, 193] on div "DO <table style="border-collapse: collapse; width: 100%;" border="1"><colgroup>…" at bounding box center [361, 124] width 175 height 180
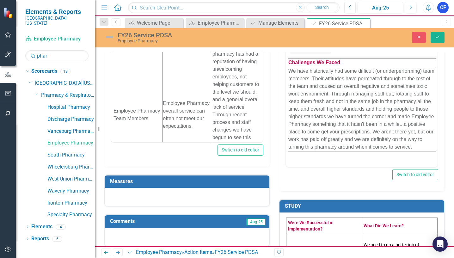
scroll to position [284, 0]
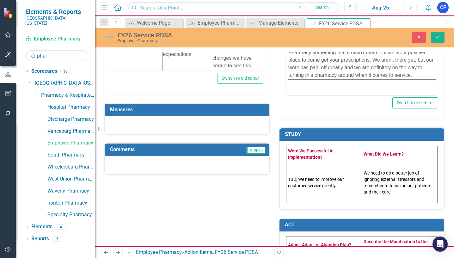
click at [313, 186] on td "TBD; We need to improve our customer service greatly." at bounding box center [324, 182] width 76 height 41
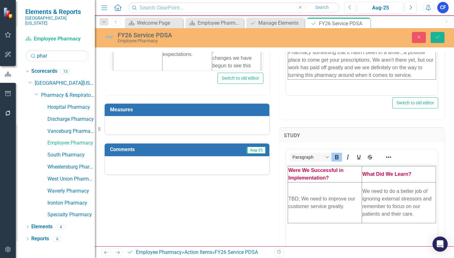
scroll to position [0, 0]
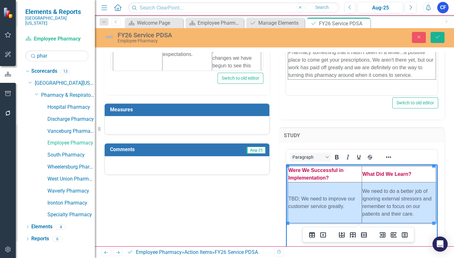
drag, startPoint x: 312, startPoint y: 198, endPoint x: 378, endPoint y: 196, distance: 66.1
click at [378, 196] on tr "TBD; We need to improve our customer service greatly. We need to do a better jo…" at bounding box center [362, 202] width 148 height 41
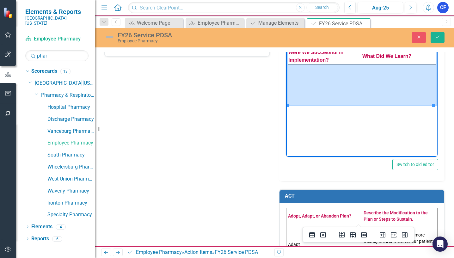
scroll to position [434, 0]
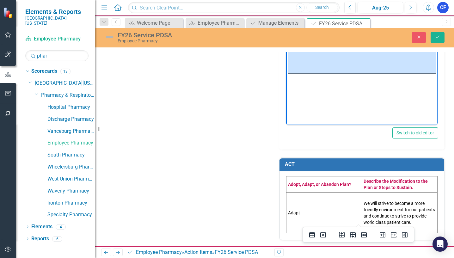
click at [315, 211] on td "Adapt" at bounding box center [324, 212] width 76 height 41
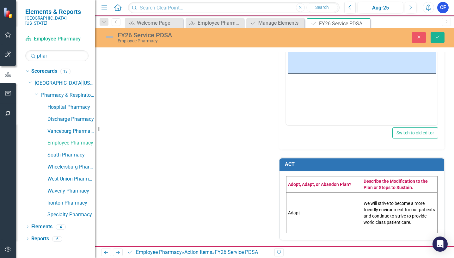
click at [315, 211] on td "Adapt" at bounding box center [324, 212] width 76 height 41
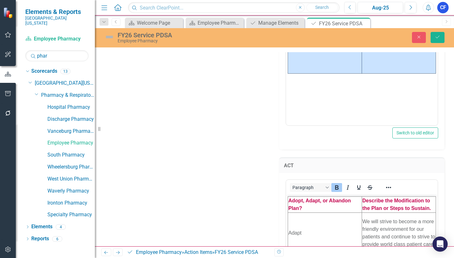
scroll to position [0, 0]
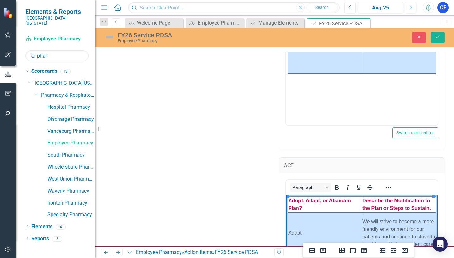
drag, startPoint x: 323, startPoint y: 229, endPoint x: 385, endPoint y: 222, distance: 62.3
click at [385, 223] on tr "Adapt We will strive to become a more friendly environment for our patients and…" at bounding box center [362, 232] width 148 height 41
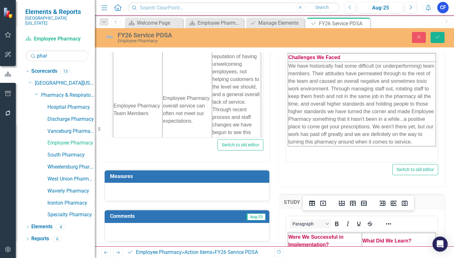
scroll to position [207, 0]
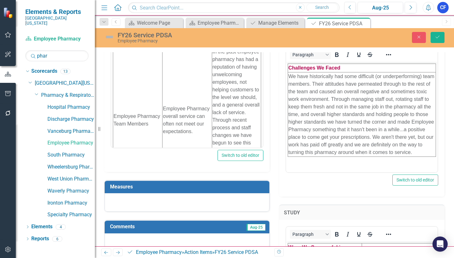
click at [260, 183] on td "Measures" at bounding box center [188, 187] width 156 height 10
click at [258, 188] on h3 "Measures" at bounding box center [188, 187] width 156 height 6
click at [241, 189] on h3 "Measures" at bounding box center [188, 187] width 156 height 6
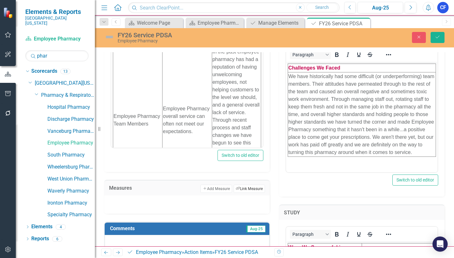
click at [254, 190] on button "Link Tag Link Measure" at bounding box center [249, 189] width 31 height 8
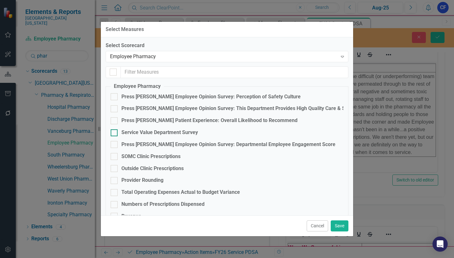
click at [120, 133] on div "Service Value Department Survey" at bounding box center [227, 132] width 233 height 7
click at [115, 133] on input "Service Value Department Survey" at bounding box center [113, 131] width 4 height 4
checkbox input "true"
click at [339, 225] on button "Save" at bounding box center [340, 225] width 18 height 11
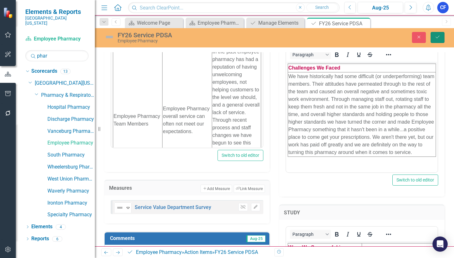
click at [441, 37] on button "Save" at bounding box center [437, 37] width 14 height 11
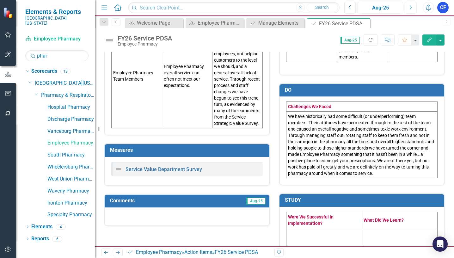
scroll to position [221, 0]
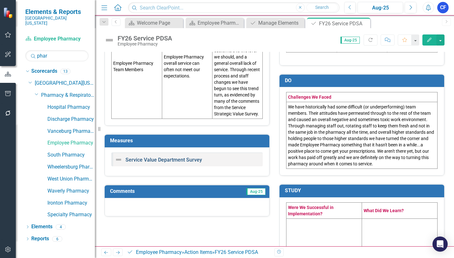
click at [160, 160] on link "Service Value Department Survey" at bounding box center [163, 160] width 76 height 6
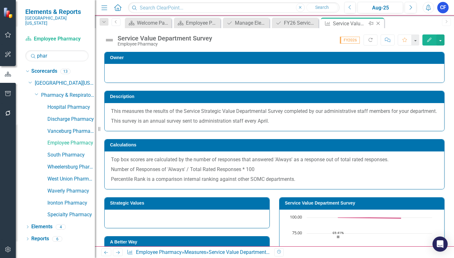
click at [379, 21] on icon "Close" at bounding box center [378, 23] width 6 height 5
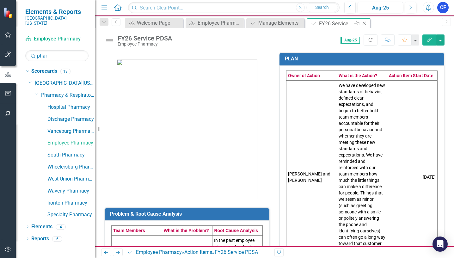
click at [363, 23] on icon "Close" at bounding box center [364, 23] width 6 height 5
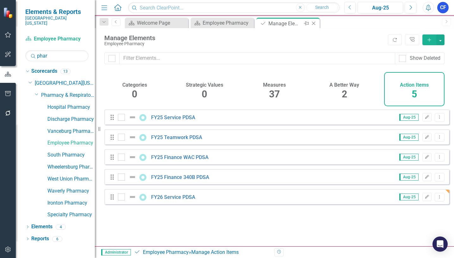
click at [316, 24] on icon "Close" at bounding box center [313, 23] width 6 height 5
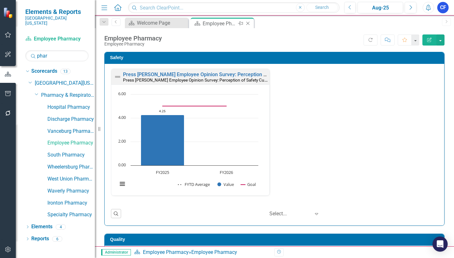
click at [228, 23] on div "Employee Pharmacy" at bounding box center [220, 24] width 34 height 8
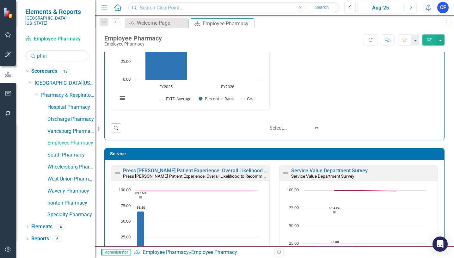
scroll to position [348, 0]
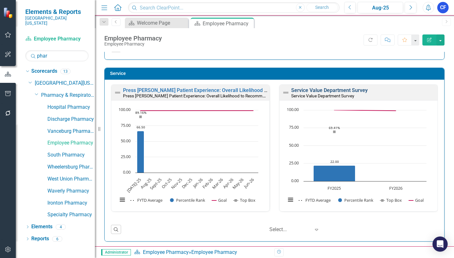
click at [324, 90] on link "Service Value Department Survey" at bounding box center [329, 90] width 76 height 6
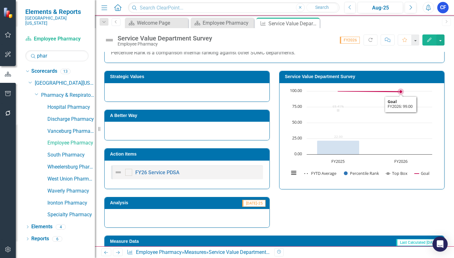
scroll to position [158, 0]
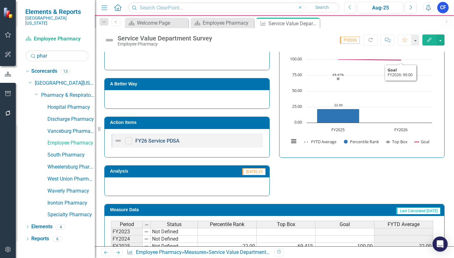
click at [167, 144] on link "FY26 Service PDSA" at bounding box center [157, 141] width 44 height 6
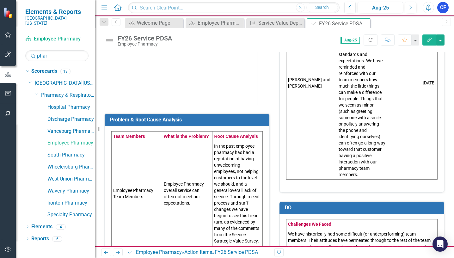
scroll to position [95, 0]
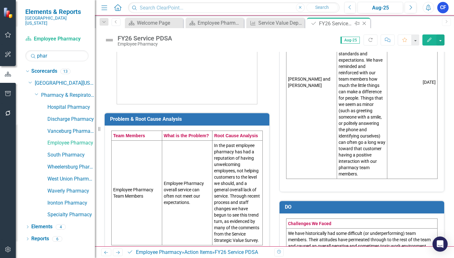
click at [364, 22] on icon "Close" at bounding box center [364, 23] width 6 height 5
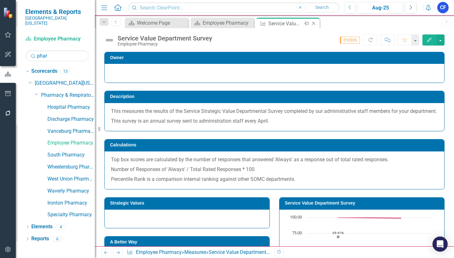
click at [314, 24] on icon "Close" at bounding box center [313, 23] width 6 height 5
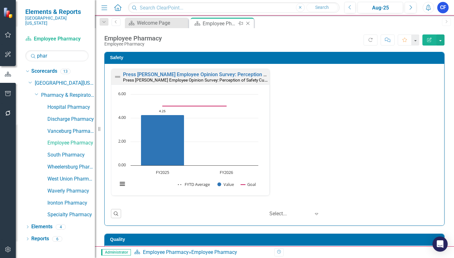
click at [248, 24] on icon at bounding box center [247, 23] width 3 height 3
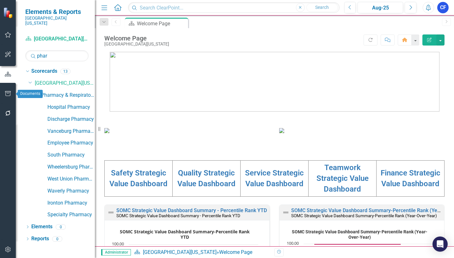
click at [6, 95] on icon "button" at bounding box center [8, 93] width 7 height 5
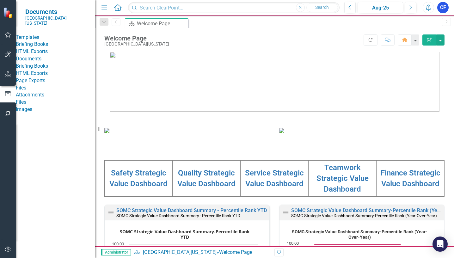
click at [54, 55] on link "HTML Exports" at bounding box center [55, 51] width 79 height 7
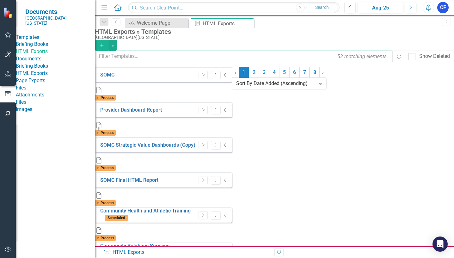
click at [130, 58] on input "text" at bounding box center [244, 57] width 298 height 12
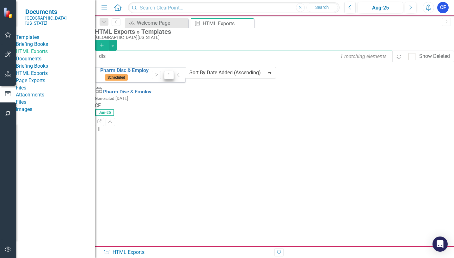
type input "dis"
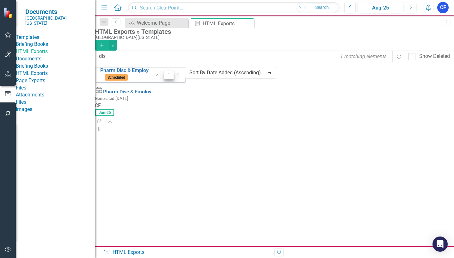
click at [172, 77] on icon "Dropdown Menu" at bounding box center [168, 75] width 5 height 4
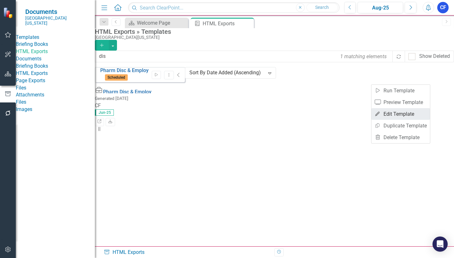
click at [405, 114] on link "Edit Edit Template" at bounding box center [400, 114] width 58 height 12
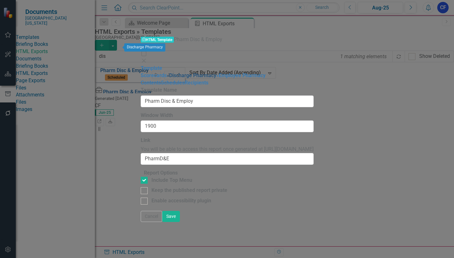
click at [167, 72] on link "» Discharge Pharmacy" at bounding box center [192, 75] width 50 height 6
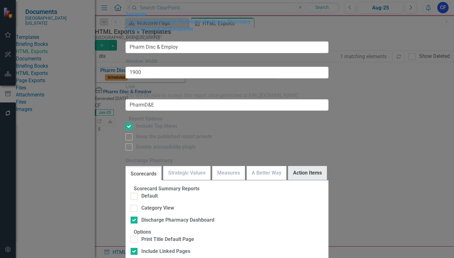
click at [312, 166] on link "Action Items" at bounding box center [307, 173] width 38 height 14
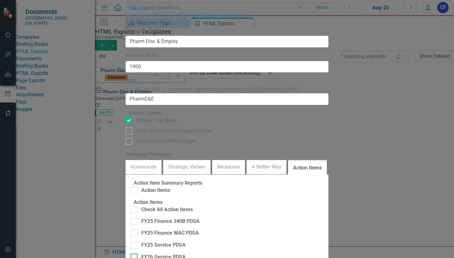
click at [135, 253] on input "FY26 Service PDSA" at bounding box center [133, 255] width 4 height 4
checkbox input "true"
click at [201, 19] on link "» Employee Pharmacy" at bounding box center [225, 16] width 49 height 6
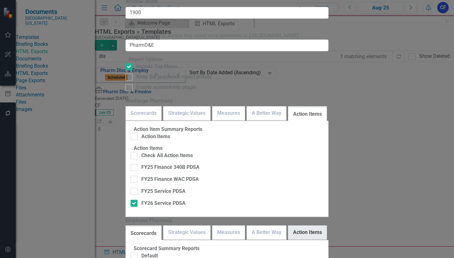
click at [324, 226] on link "Action Items" at bounding box center [307, 233] width 38 height 14
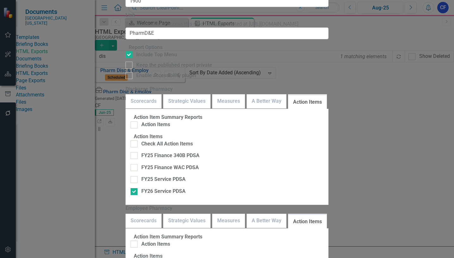
checkbox input "true"
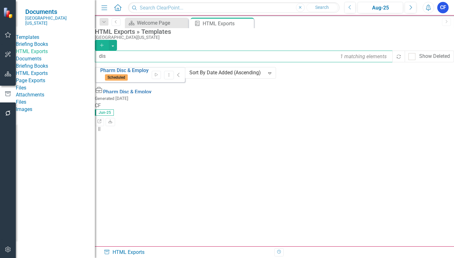
drag, startPoint x: 117, startPoint y: 59, endPoint x: 107, endPoint y: 58, distance: 10.2
click at [107, 58] on input "dis" at bounding box center [244, 57] width 298 height 12
type input "340"
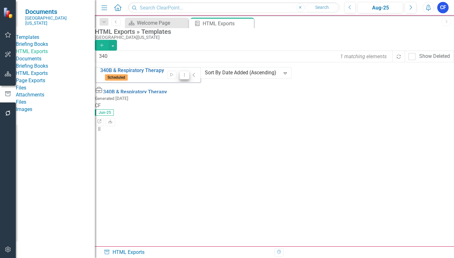
click at [187, 77] on icon "Dropdown Menu" at bounding box center [184, 75] width 5 height 4
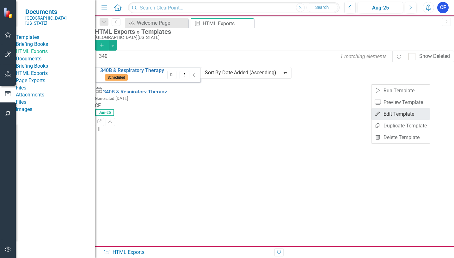
click at [405, 113] on link "Edit Edit Template" at bounding box center [400, 114] width 58 height 12
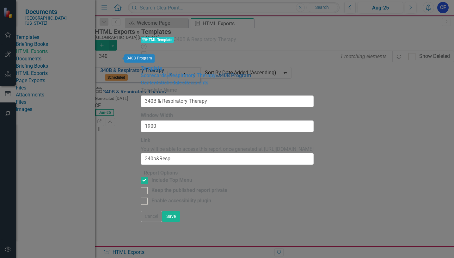
click at [216, 72] on link "» 340B Program" at bounding box center [233, 75] width 35 height 6
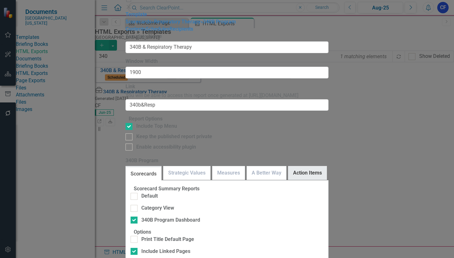
click at [319, 166] on link "Action Items" at bounding box center [307, 173] width 38 height 14
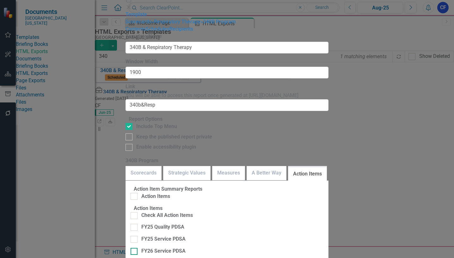
click at [135, 248] on input "FY26 Service PDSA" at bounding box center [133, 250] width 4 height 4
checkbox input "true"
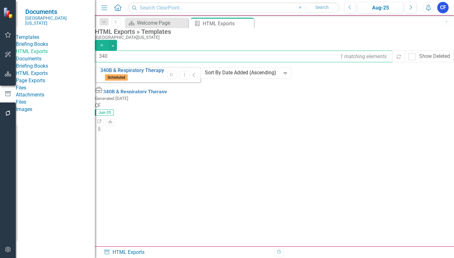
drag, startPoint x: 119, startPoint y: 58, endPoint x: 108, endPoint y: 56, distance: 11.3
click at [108, 56] on input "340" at bounding box center [244, 57] width 298 height 12
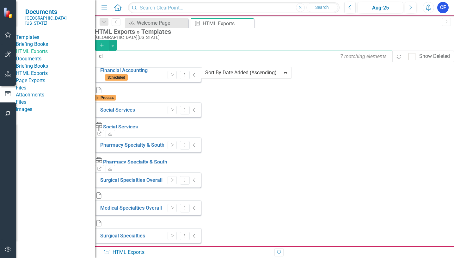
type input "c"
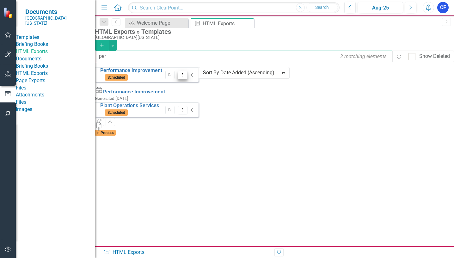
type input "per"
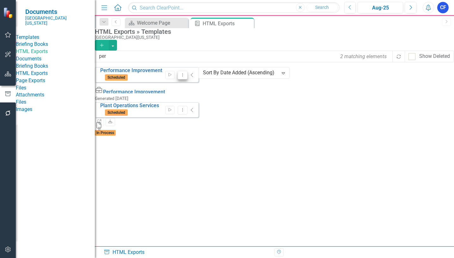
click at [185, 77] on icon "Dropdown Menu" at bounding box center [182, 75] width 5 height 4
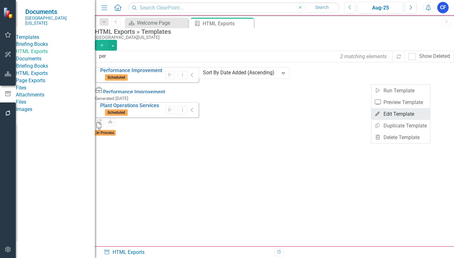
click at [406, 113] on link "Edit Edit Template" at bounding box center [400, 114] width 58 height 12
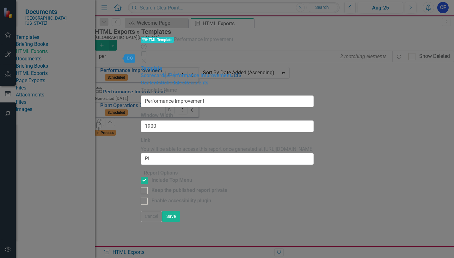
click at [231, 72] on link "» CIS" at bounding box center [236, 75] width 10 height 6
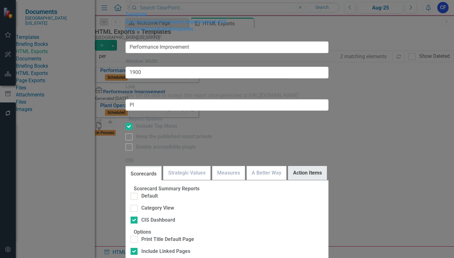
click at [322, 166] on link "Action Items" at bounding box center [307, 173] width 38 height 14
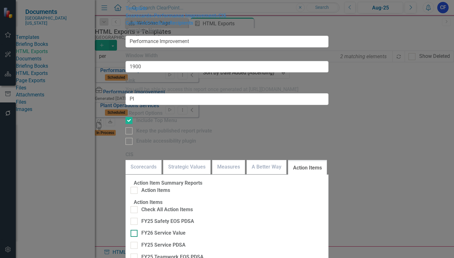
click at [135, 230] on input "FY26 Service Value" at bounding box center [133, 232] width 4 height 4
checkbox input "true"
click at [151, 19] on link "» Performance Improvement" at bounding box center [183, 16] width 64 height 6
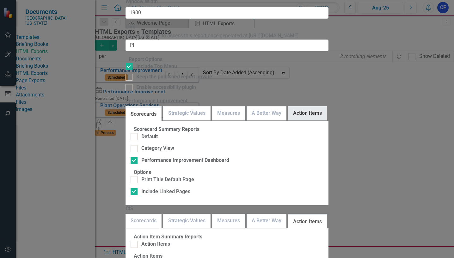
click at [304, 107] on link "Action Items" at bounding box center [307, 114] width 38 height 14
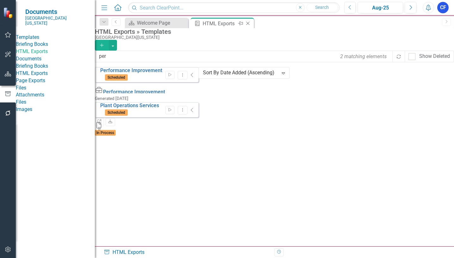
click at [246, 23] on icon "Close" at bounding box center [248, 23] width 6 height 5
